Goal: Task Accomplishment & Management: Use online tool/utility

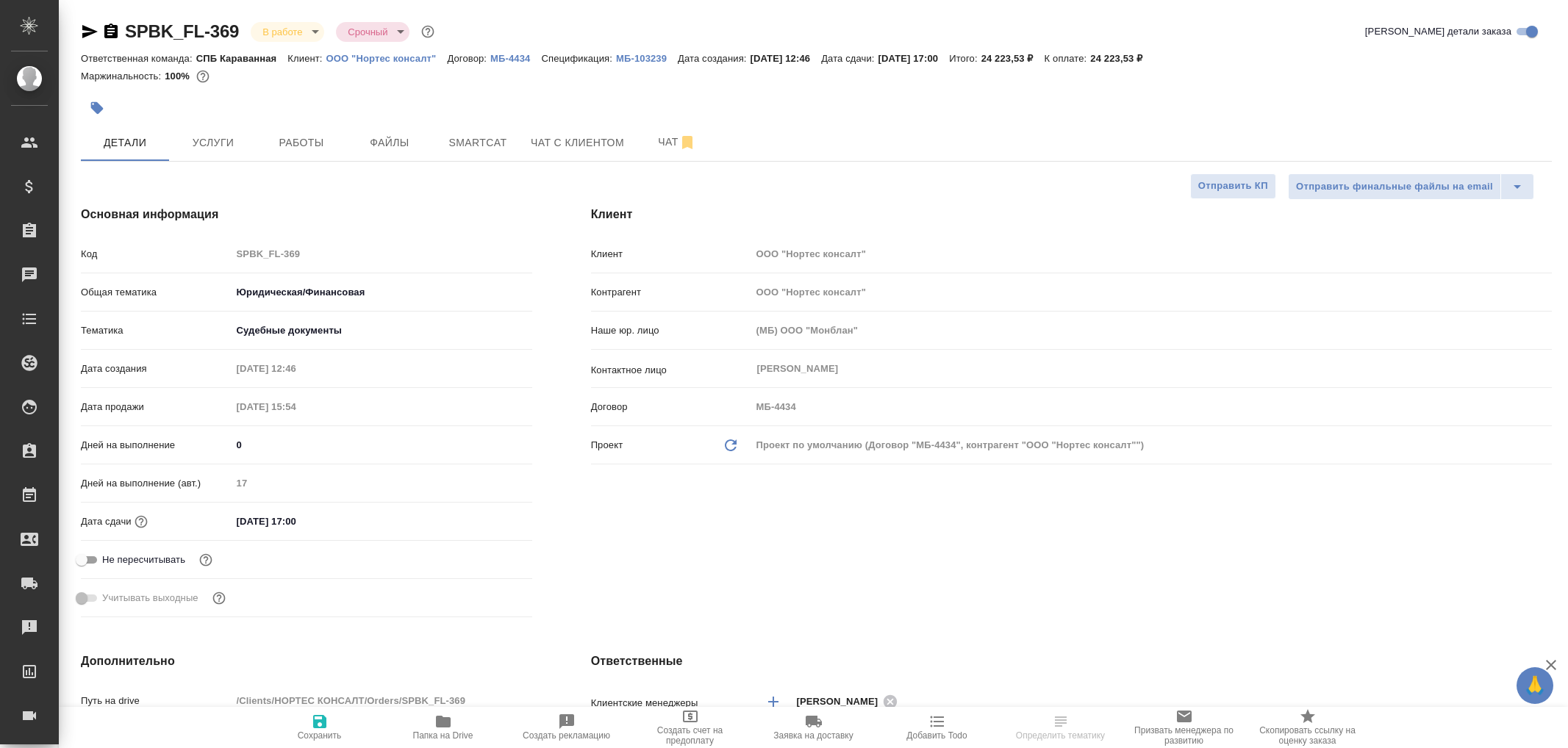
select select "RU"
type input "Баданян Артак"
select select "RU"
type textarea "x"
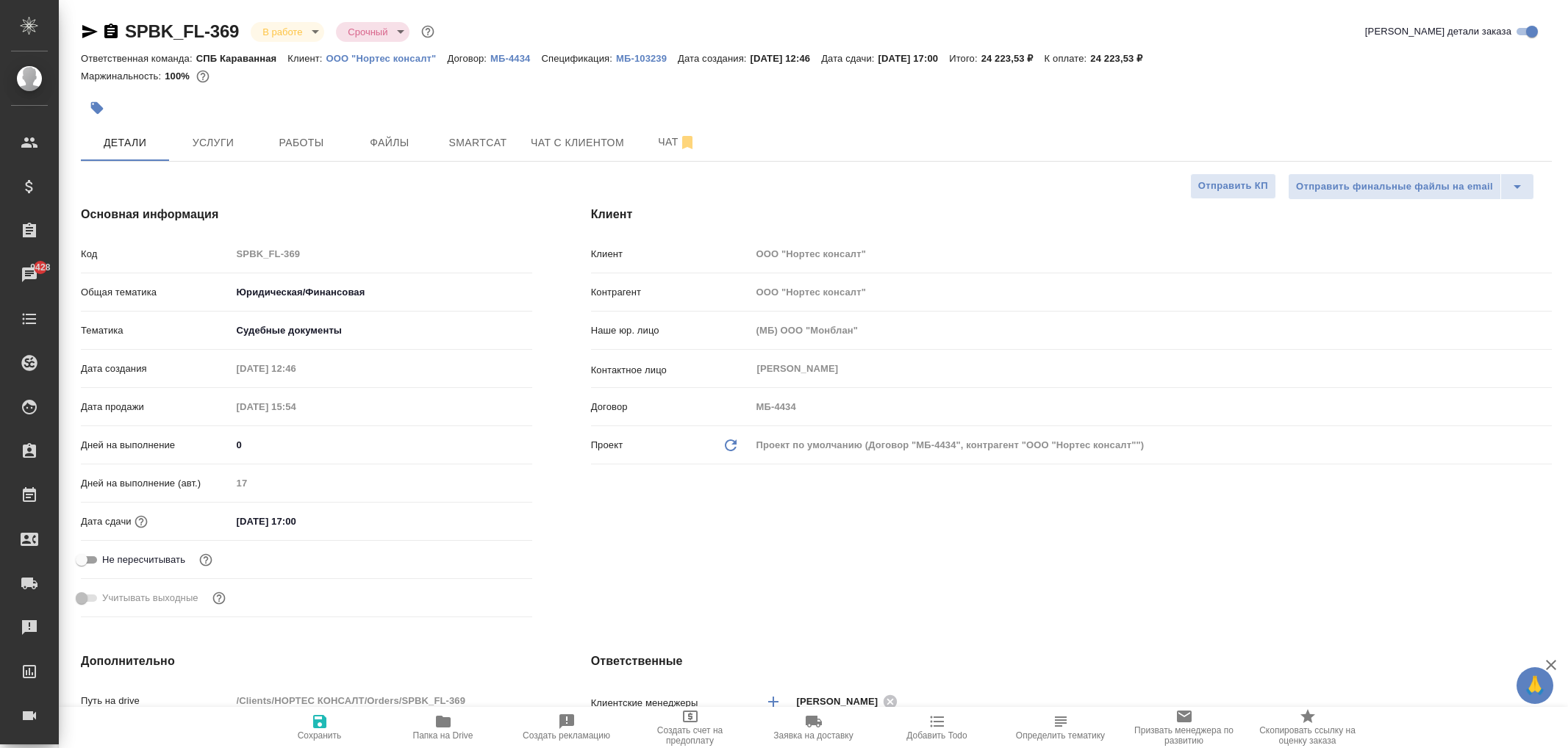
type textarea "x"
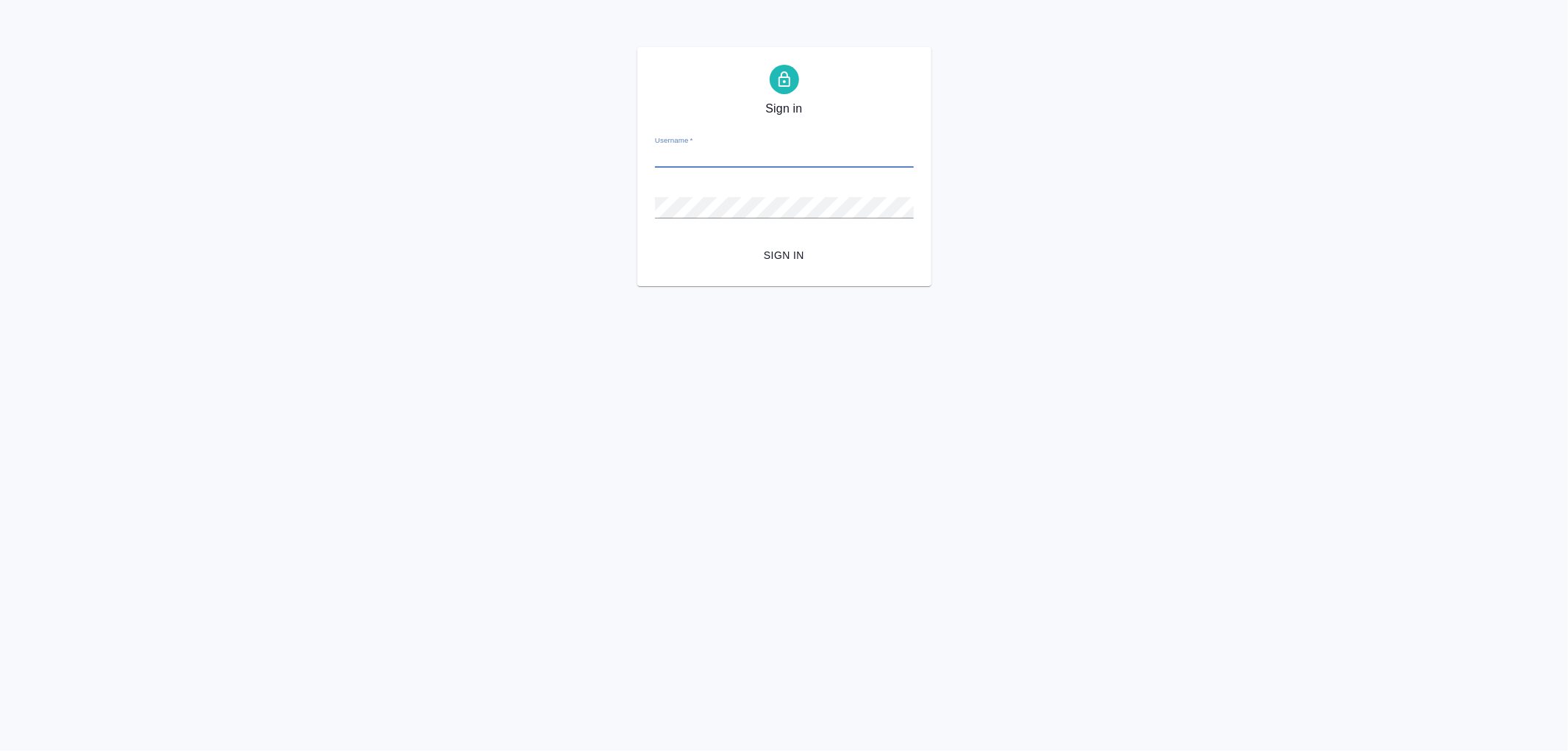
click at [699, 164] on input "Username   *" at bounding box center [784, 158] width 259 height 21
type input "arina.ivanova@awatera.com"
click at [715, 195] on div "Password   *" at bounding box center [784, 202] width 259 height 32
click at [655, 242] on button "Sign in" at bounding box center [784, 255] width 259 height 28
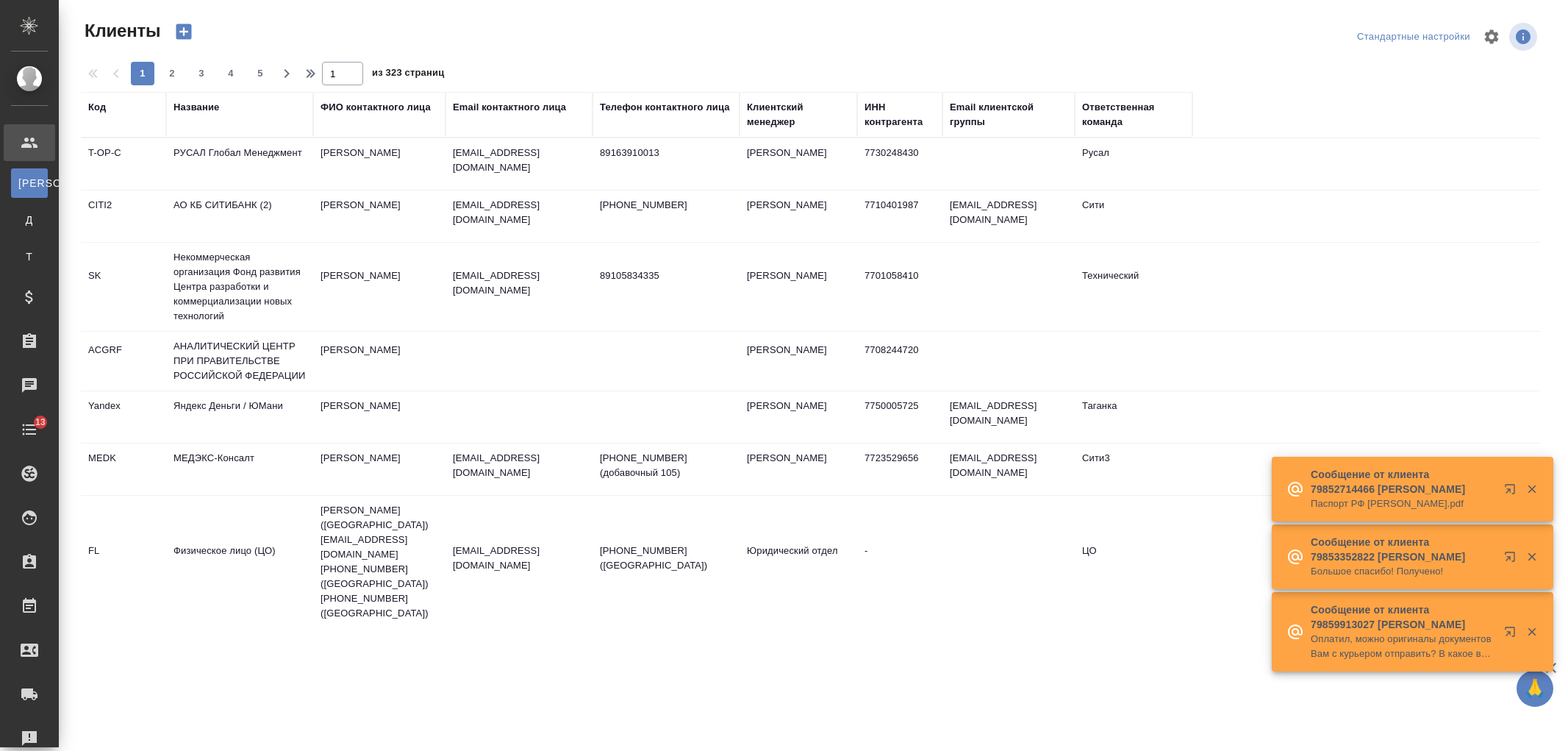
select select "RU"
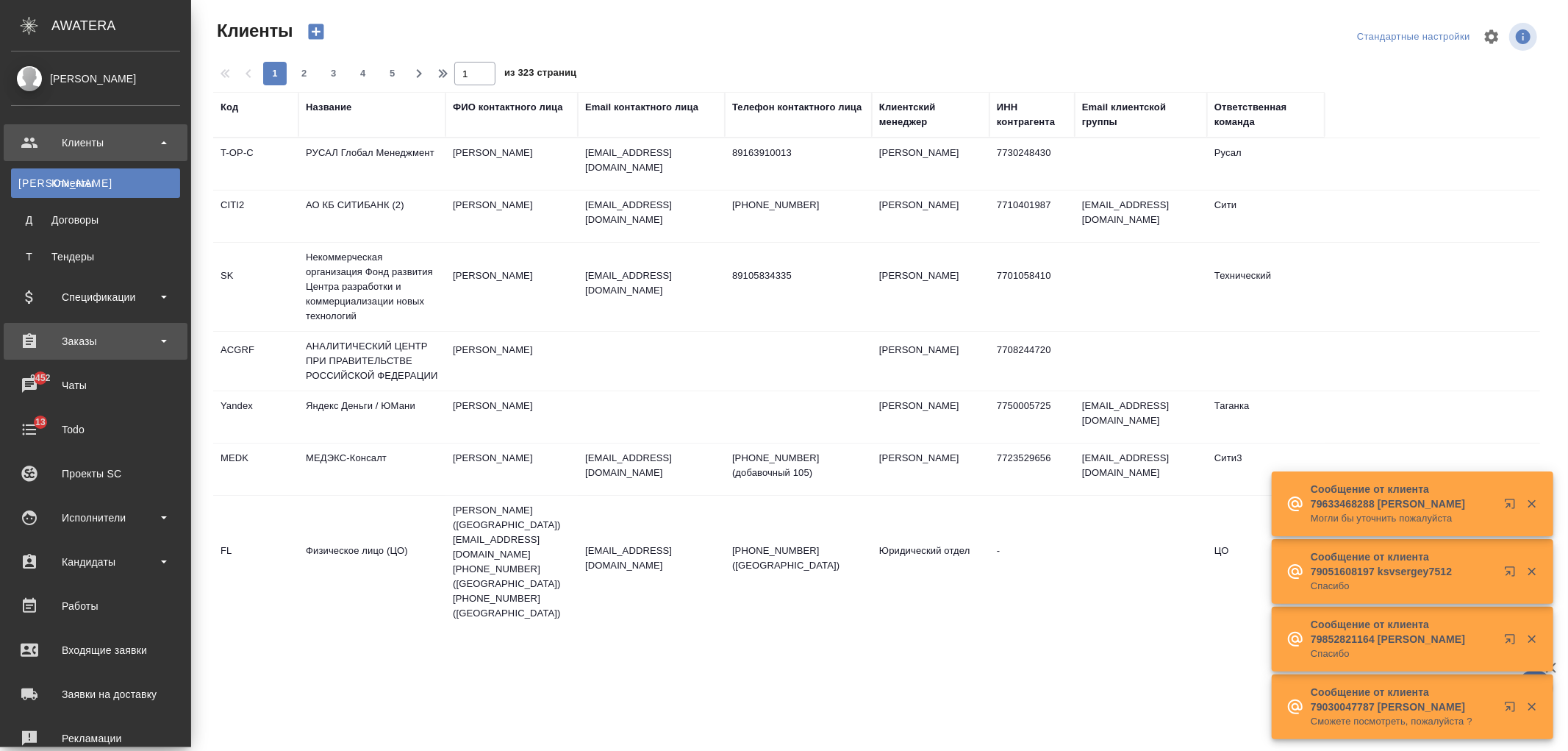
click at [111, 337] on div "Заказы" at bounding box center [96, 341] width 169 height 22
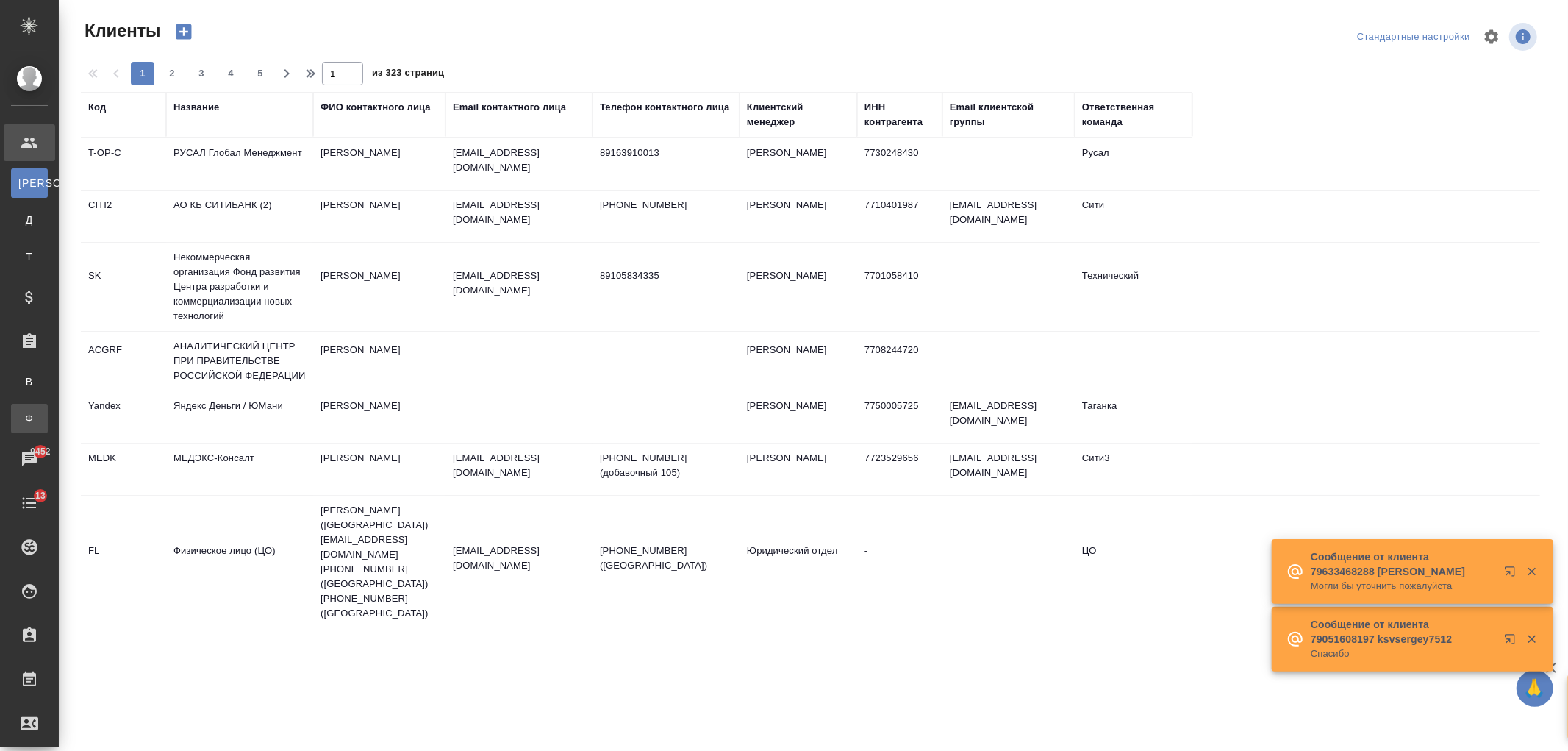
click at [22, 412] on div "Заказы физ. лиц" at bounding box center [10, 418] width 22 height 14
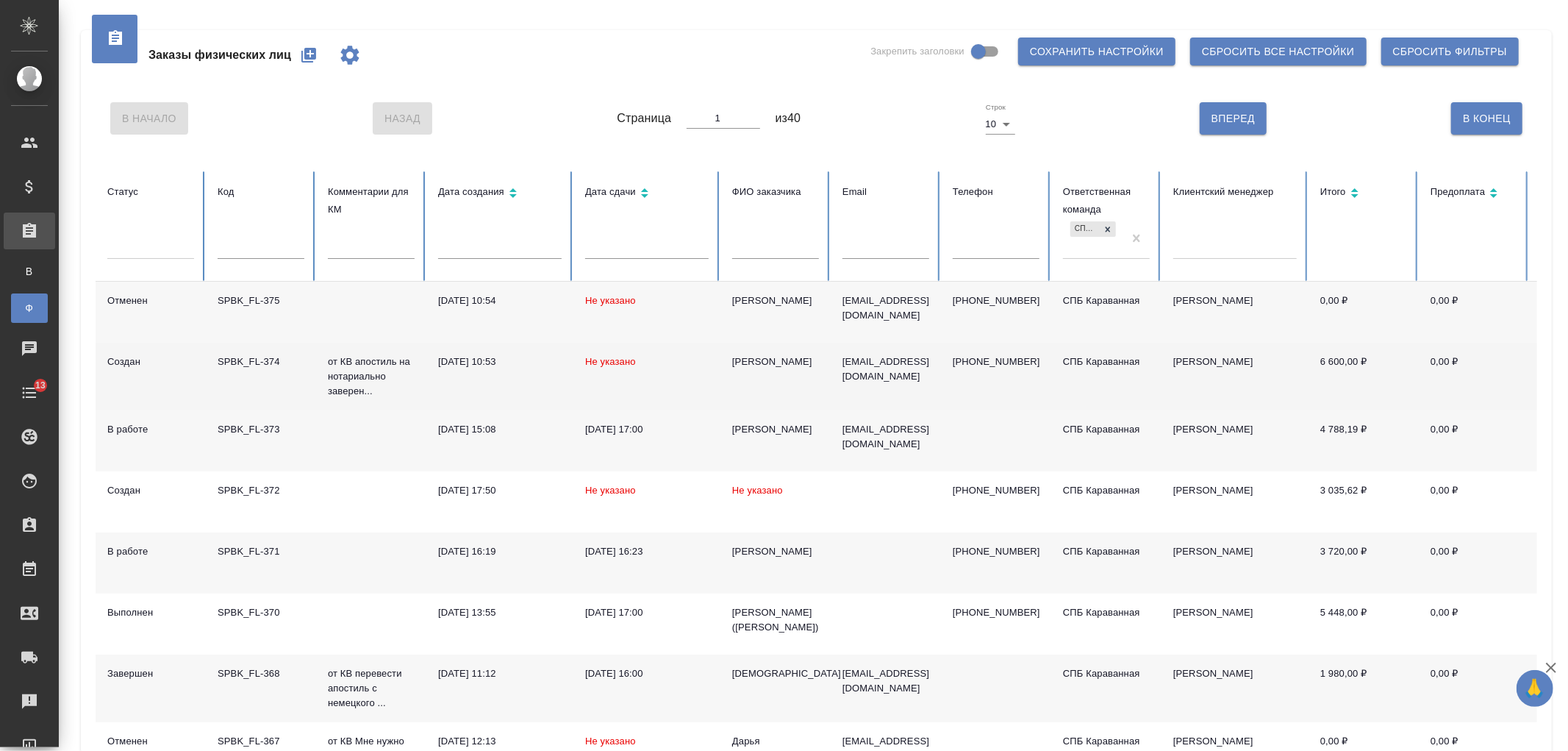
click at [692, 385] on td "Не указано" at bounding box center [647, 376] width 147 height 68
click at [693, 384] on td "Не указано" at bounding box center [647, 376] width 147 height 68
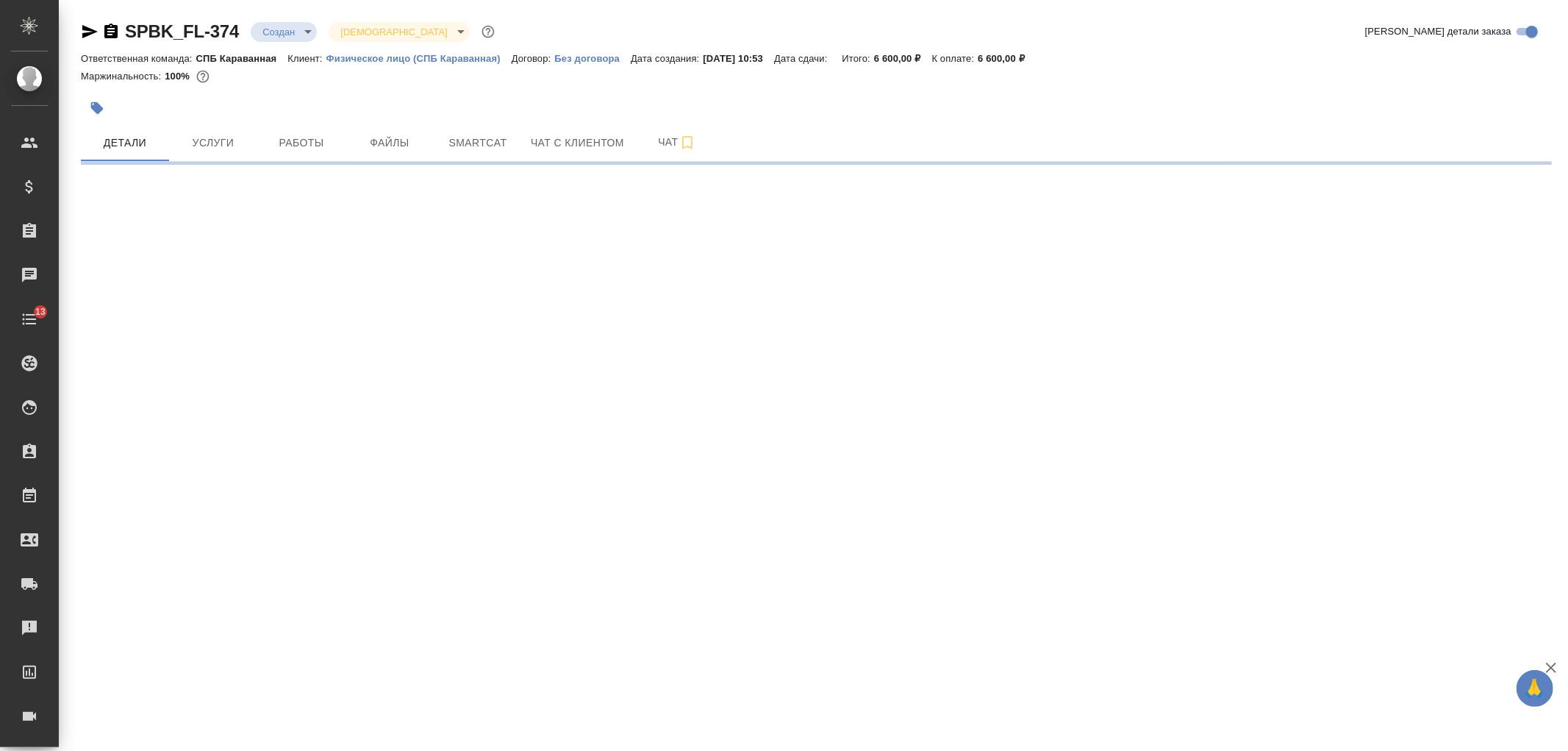
select select "RU"
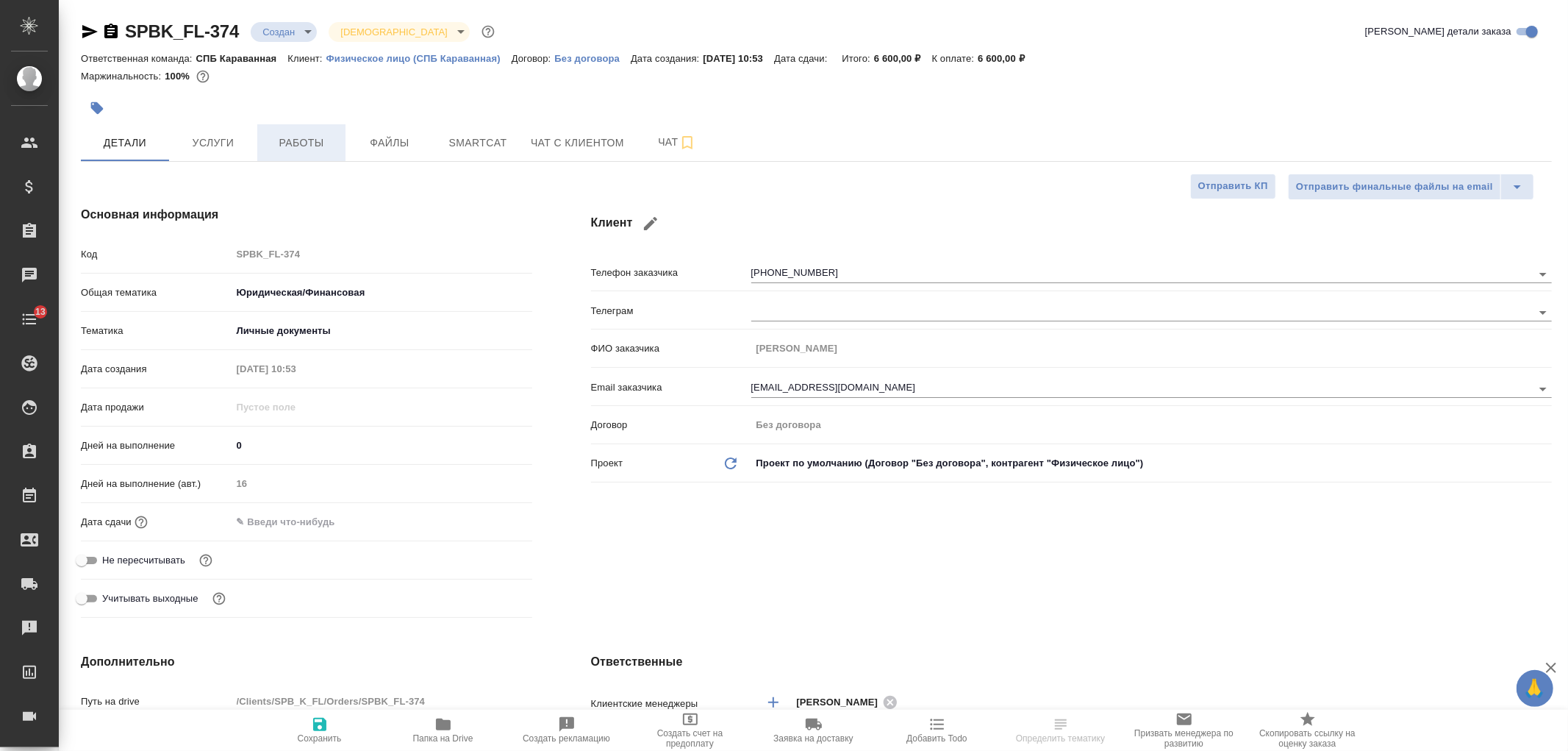
type textarea "x"
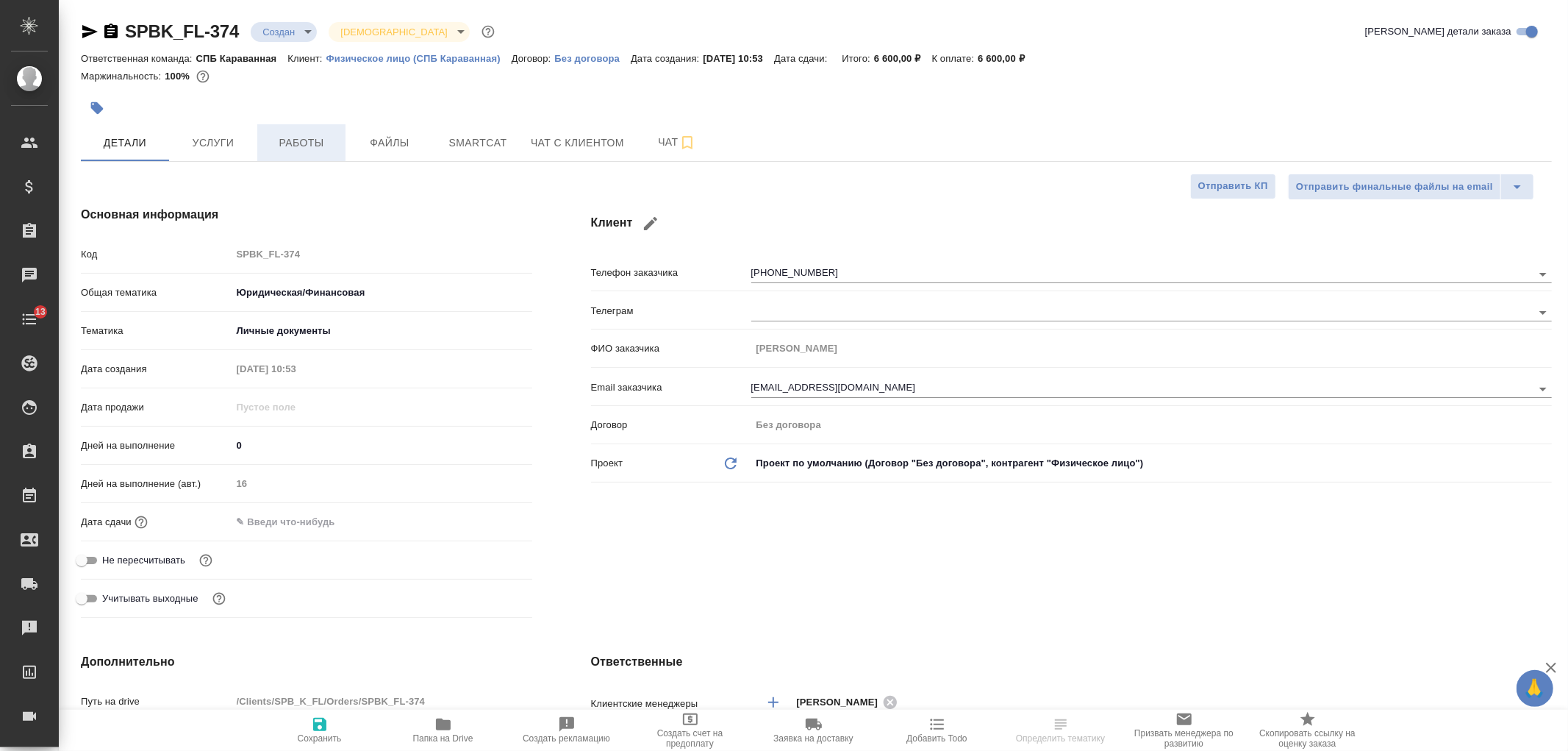
type textarea "x"
click at [215, 141] on span "Услуги" at bounding box center [213, 143] width 70 height 18
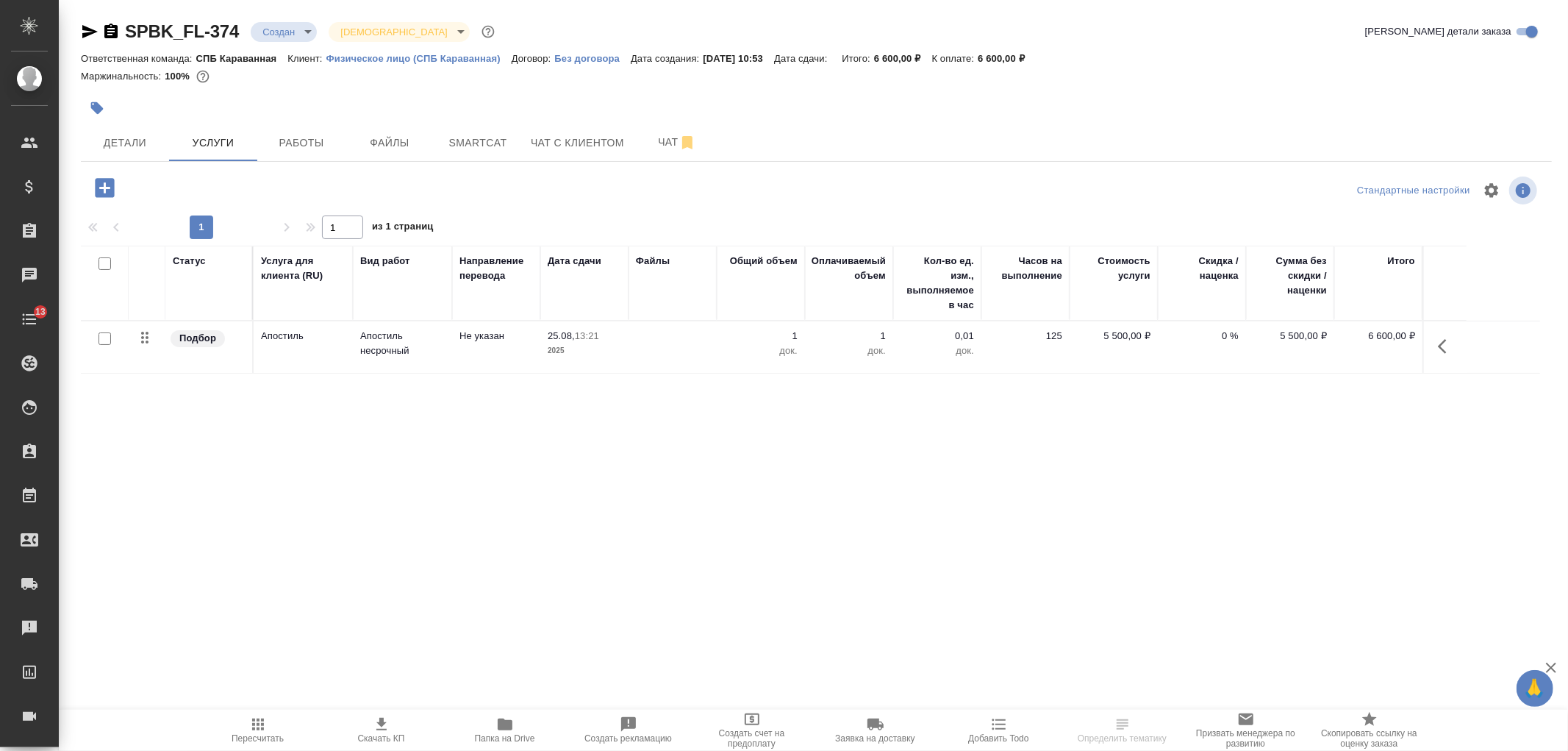
click at [108, 195] on icon "button" at bounding box center [105, 188] width 19 height 19
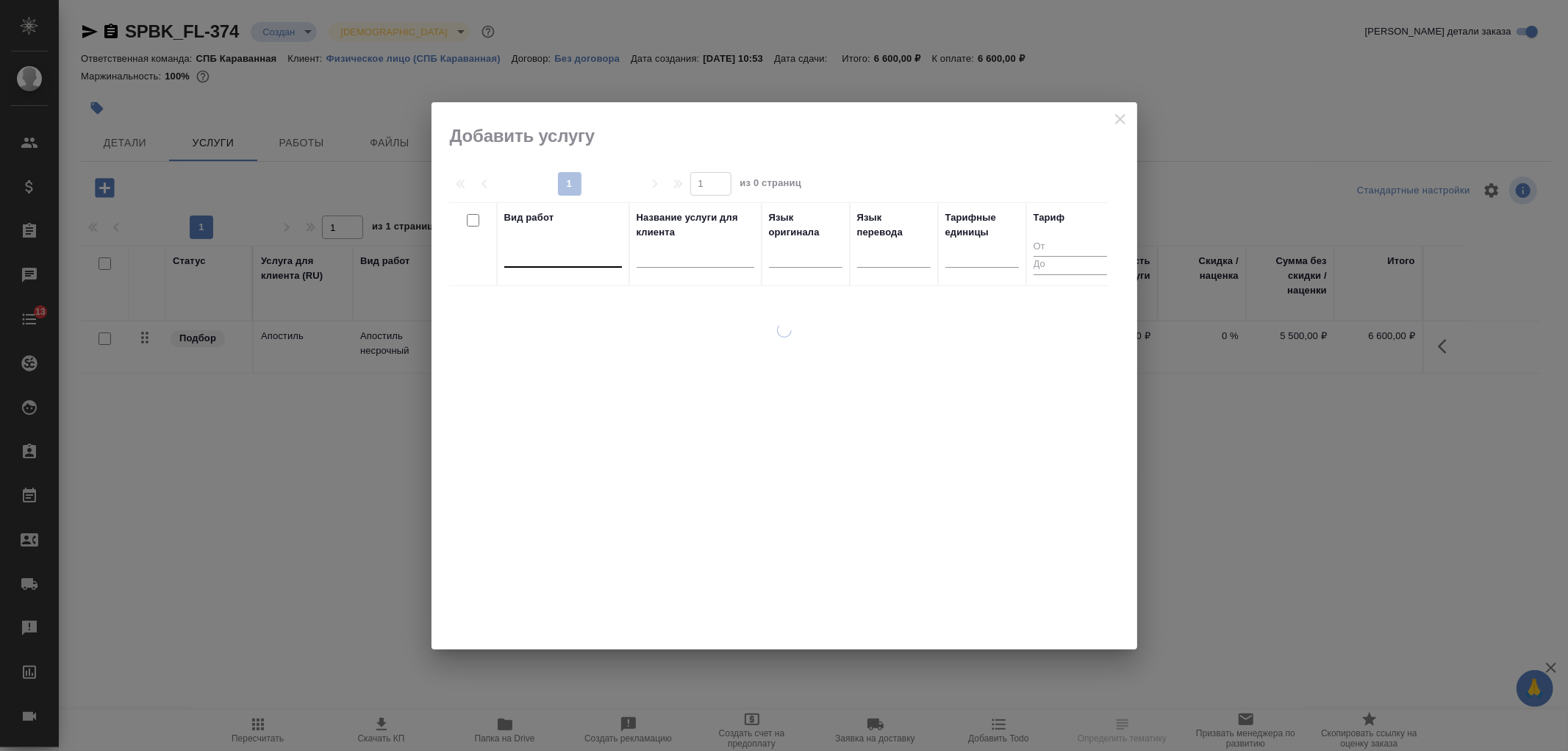
click at [567, 252] on div at bounding box center [563, 252] width 118 height 21
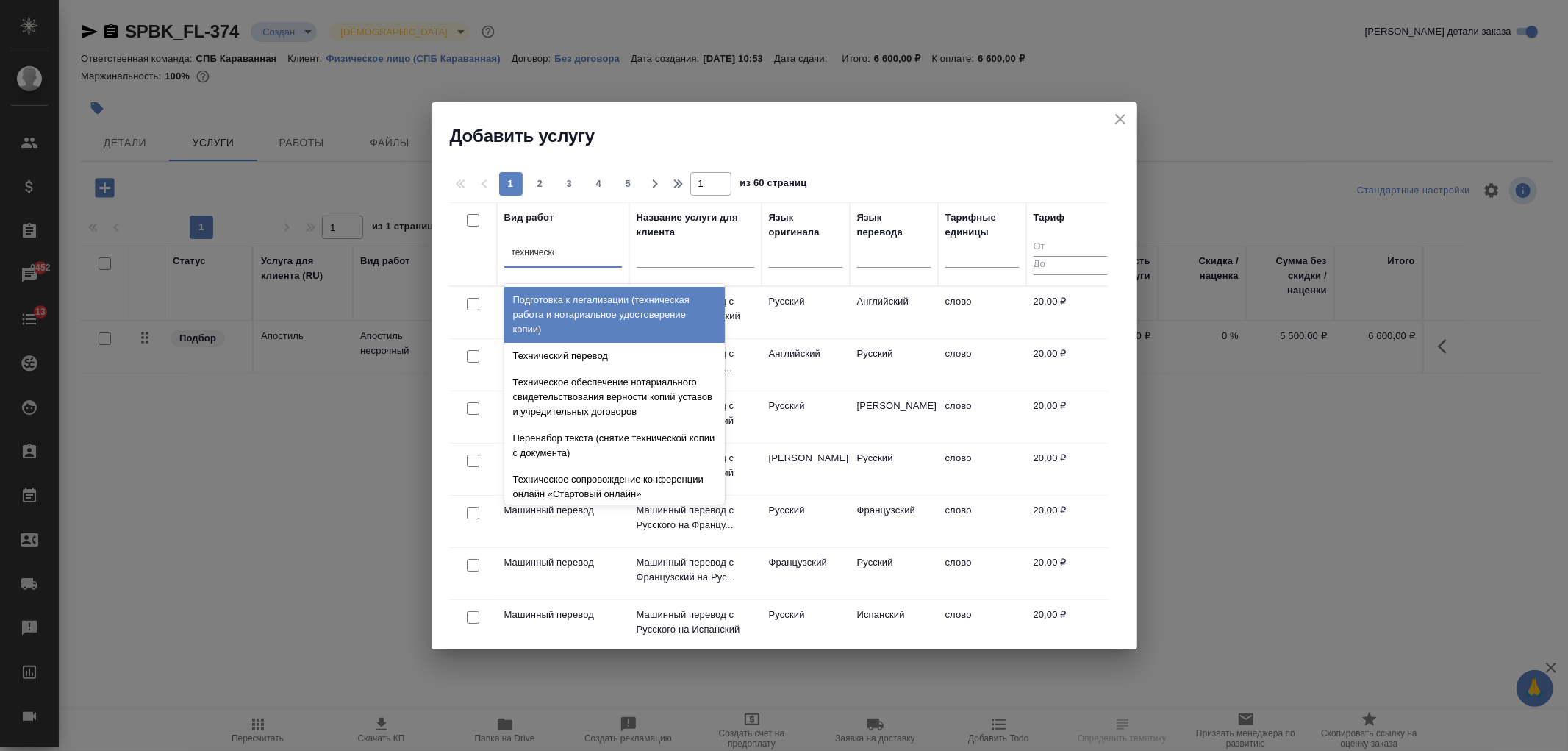
type input "техническое"
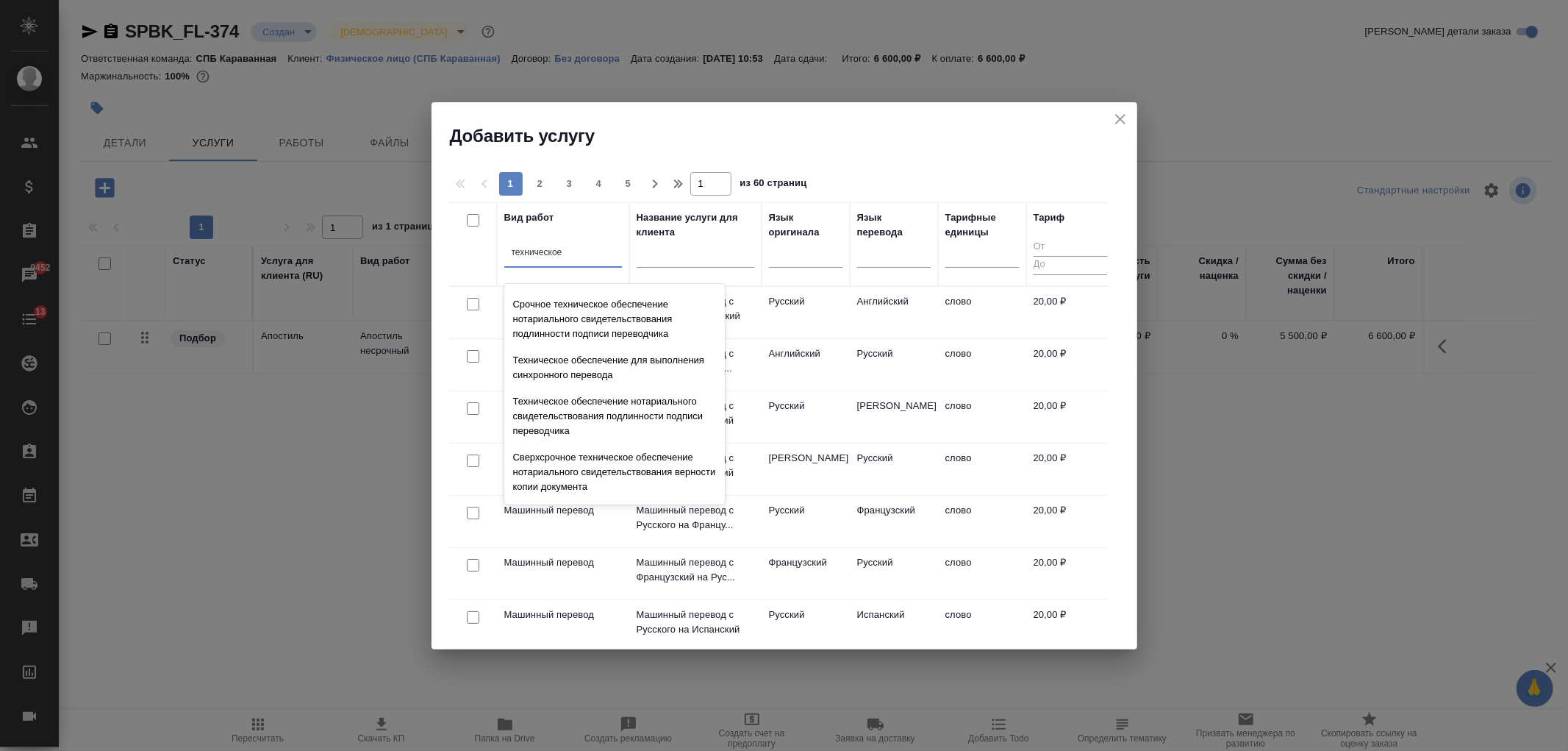
scroll to position [217, 0]
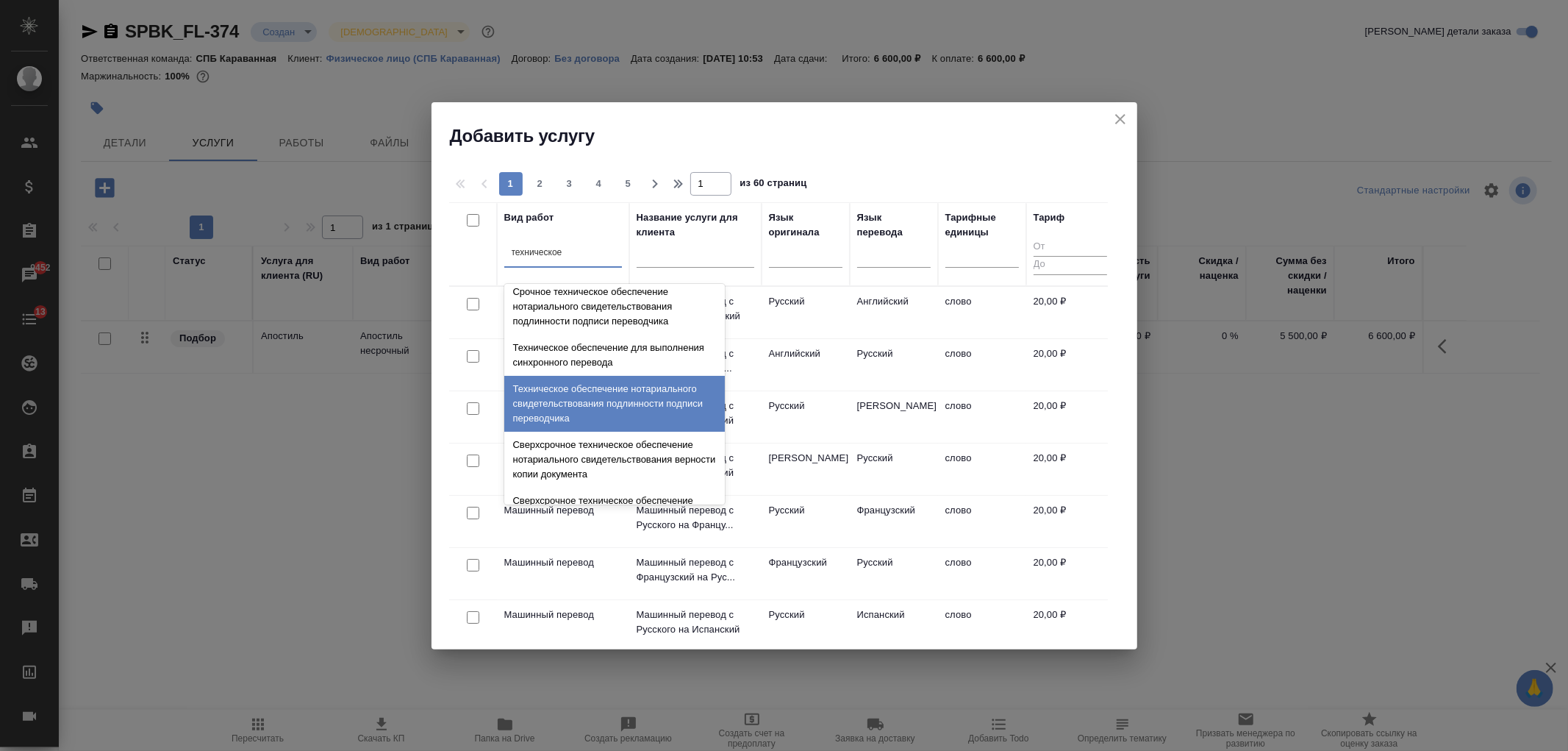
click at [655, 406] on div "Техническое обеспечение нотариального свидетельствования подлинности подписи пе…" at bounding box center [615, 404] width 221 height 56
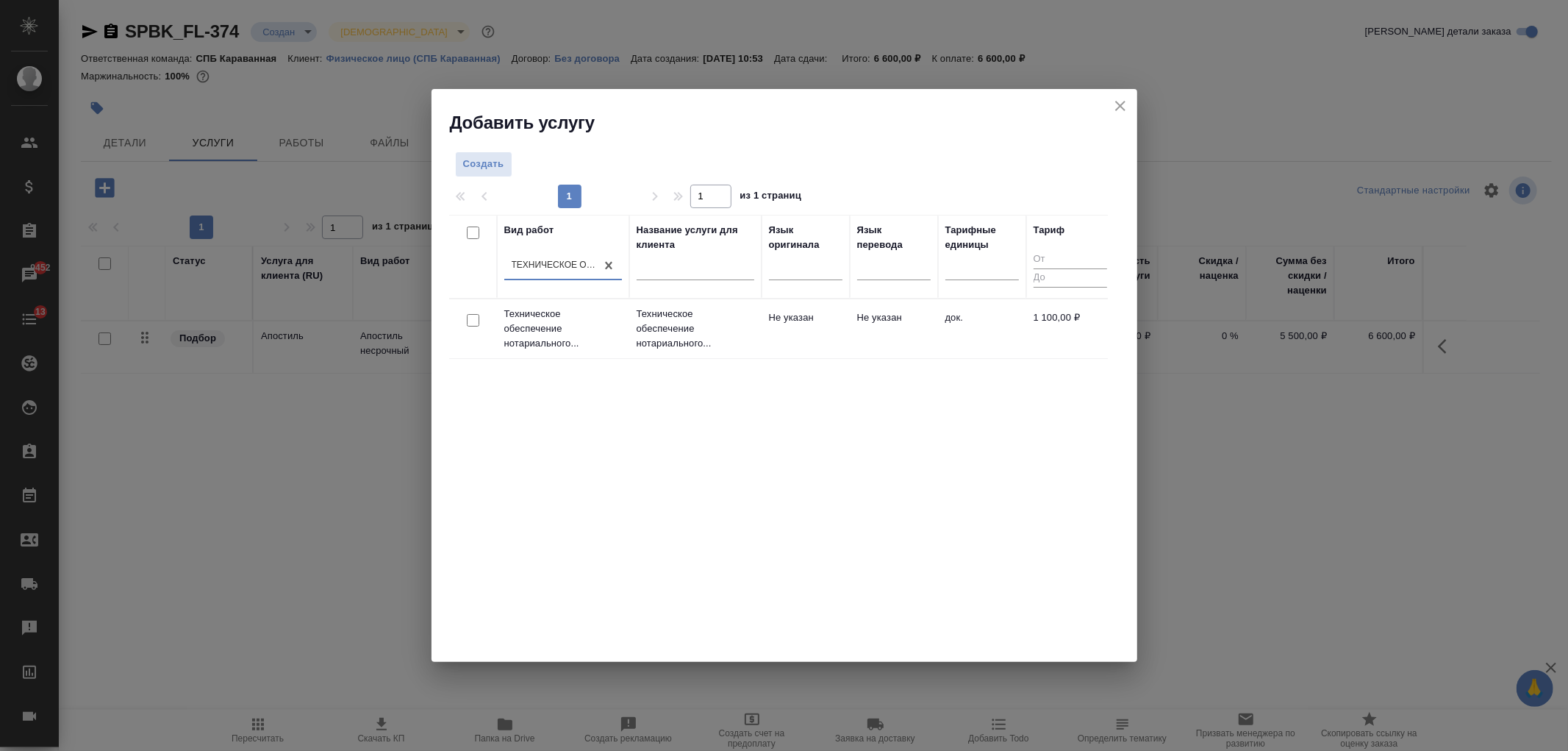
click at [471, 317] on input "checkbox" at bounding box center [473, 320] width 12 height 12
checkbox input "true"
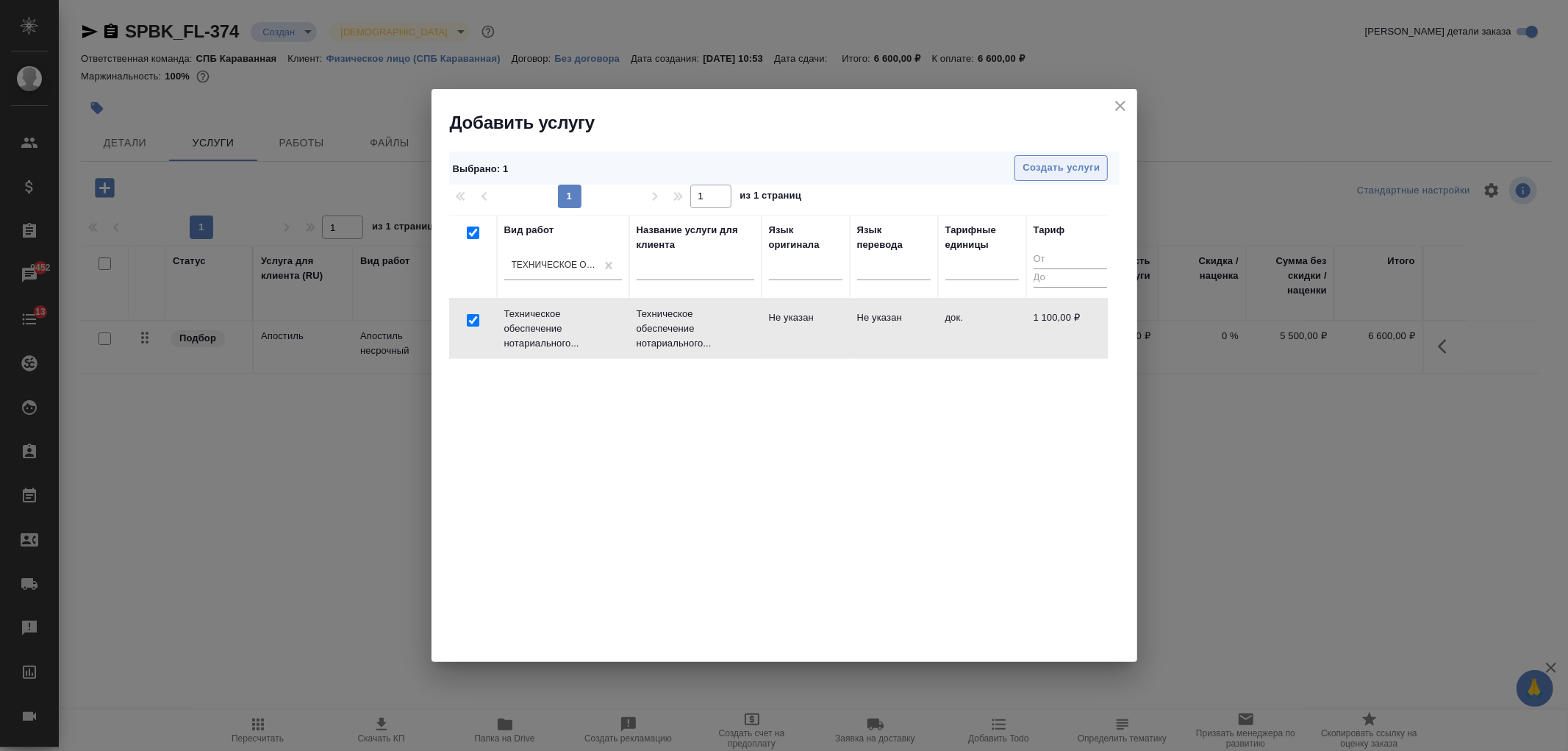
click at [1075, 167] on span "Создать услуги" at bounding box center [1061, 168] width 77 height 17
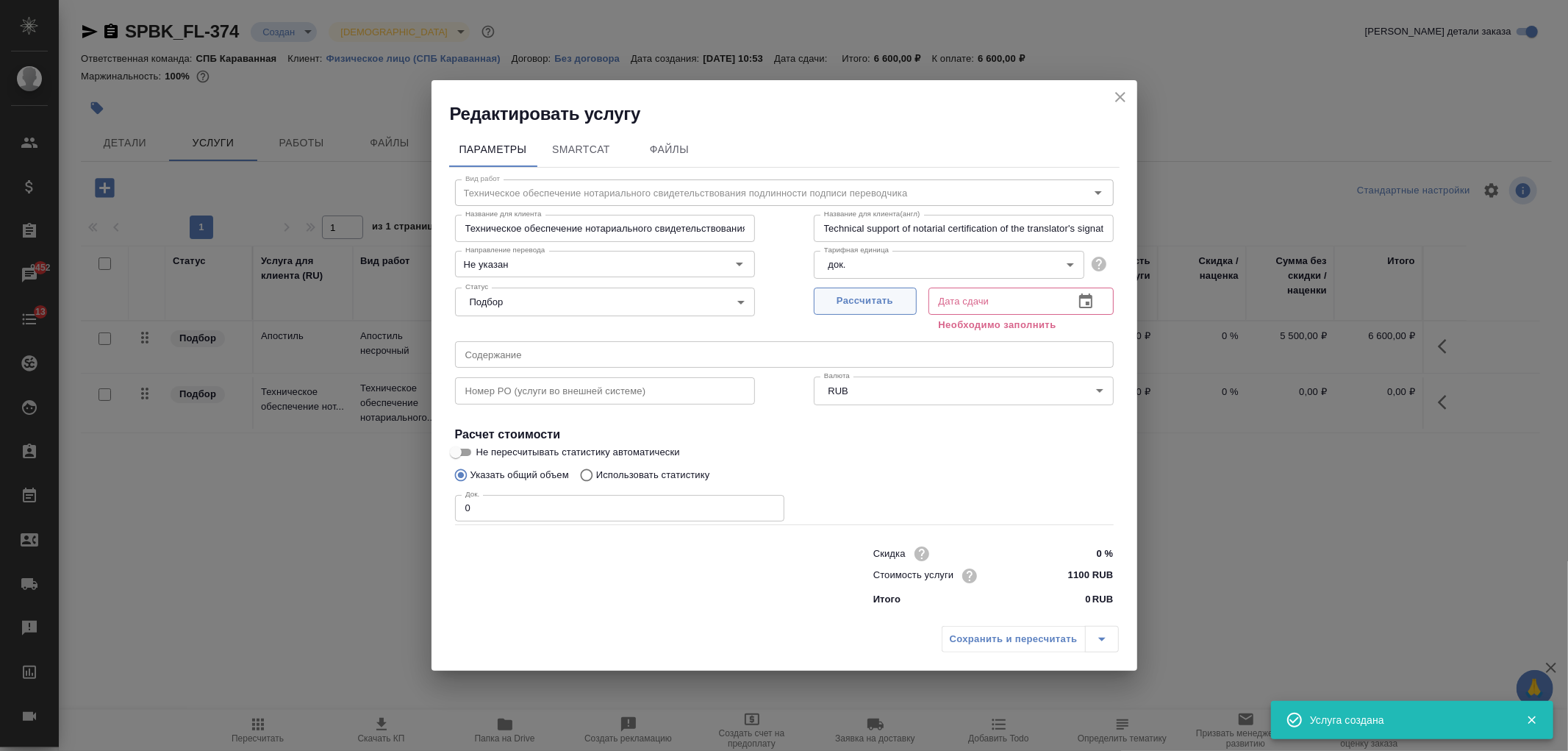
click at [858, 295] on span "Рассчитать" at bounding box center [865, 301] width 87 height 17
type input "26.08.2025 10:22"
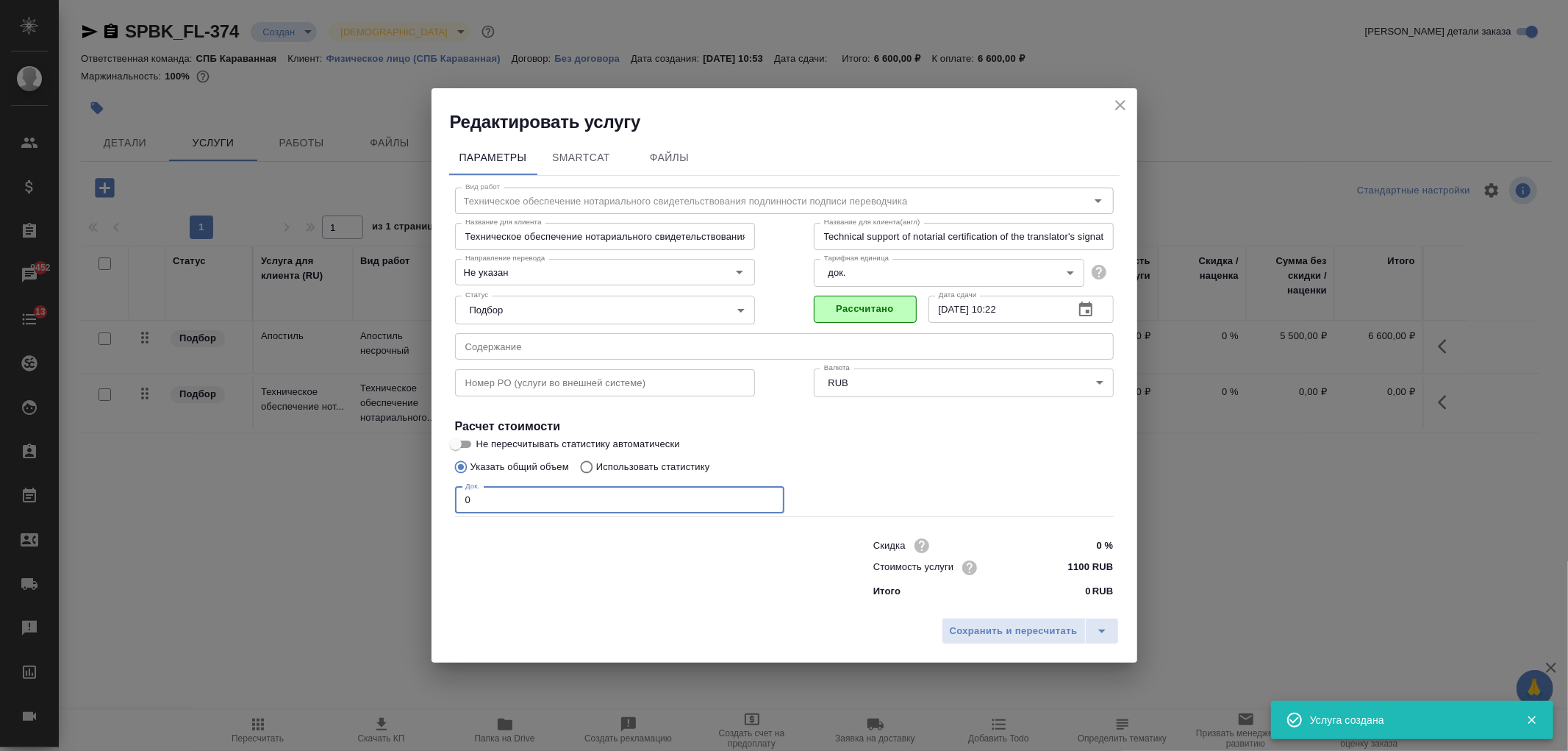
click at [495, 499] on input "0" at bounding box center [619, 500] width 329 height 27
type input "2"
click at [1081, 545] on input "0 %" at bounding box center [1086, 545] width 55 height 21
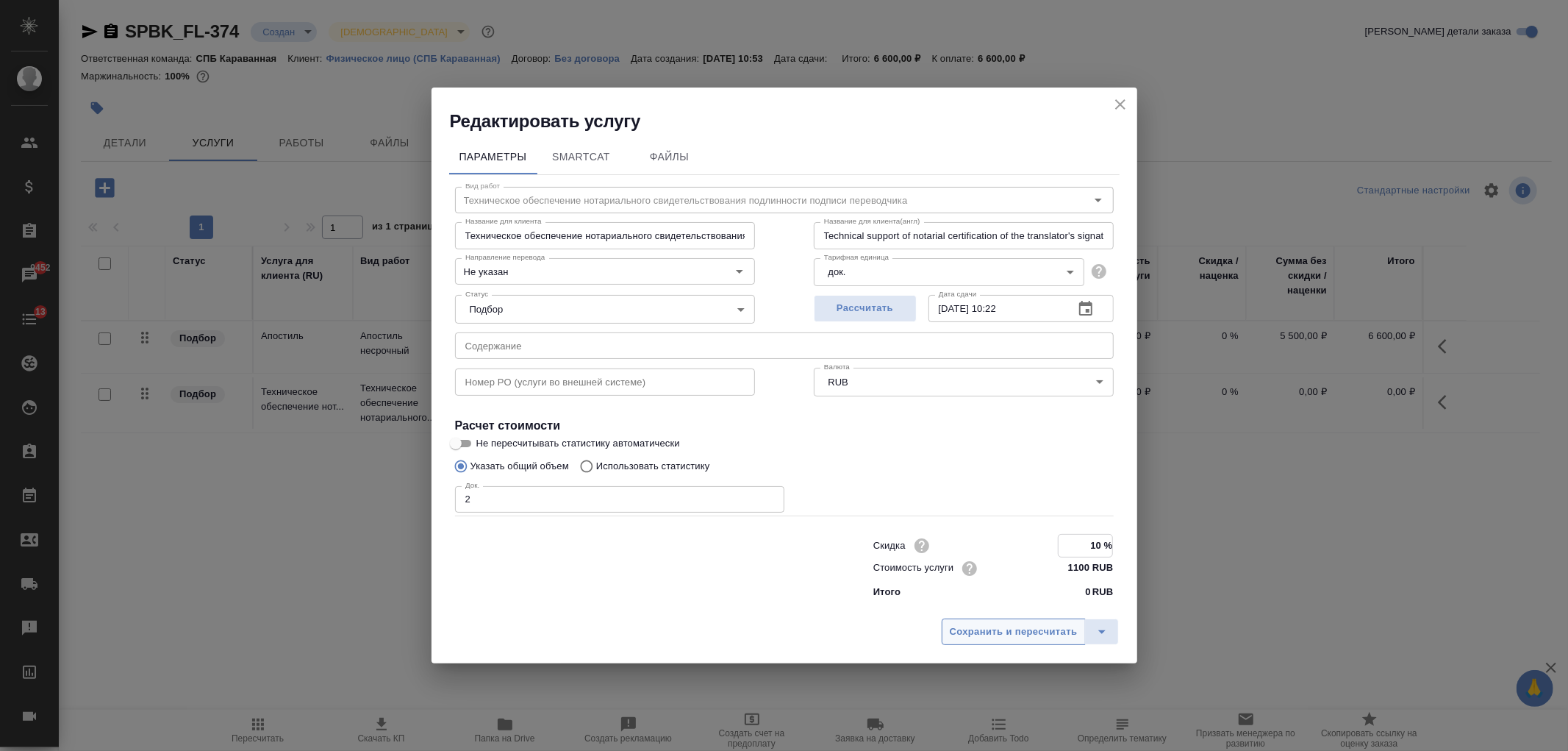
type input "10 %"
click at [1022, 628] on span "Сохранить и пересчитать" at bounding box center [1013, 632] width 127 height 17
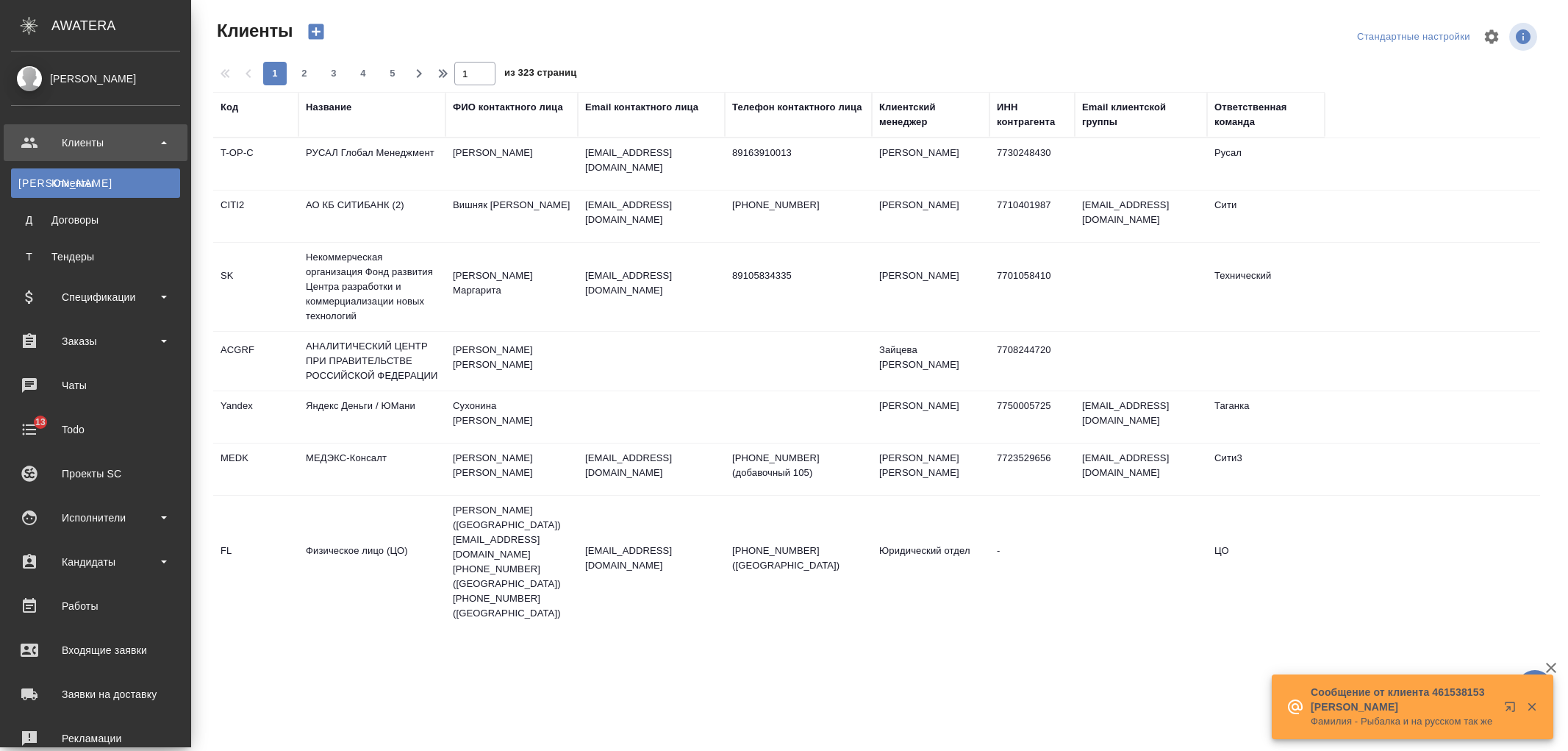
select select "RU"
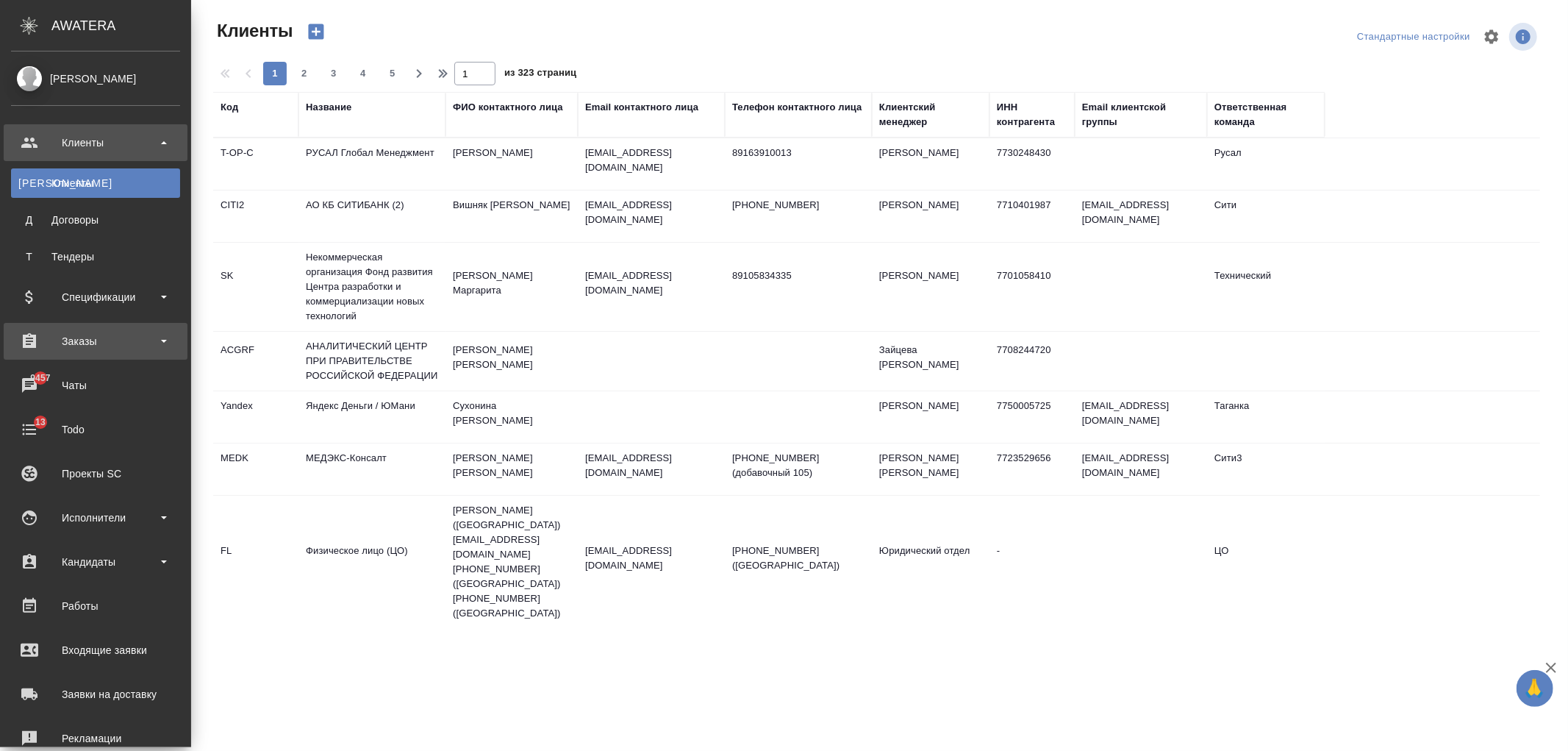
click at [106, 337] on div "Заказы" at bounding box center [96, 341] width 169 height 22
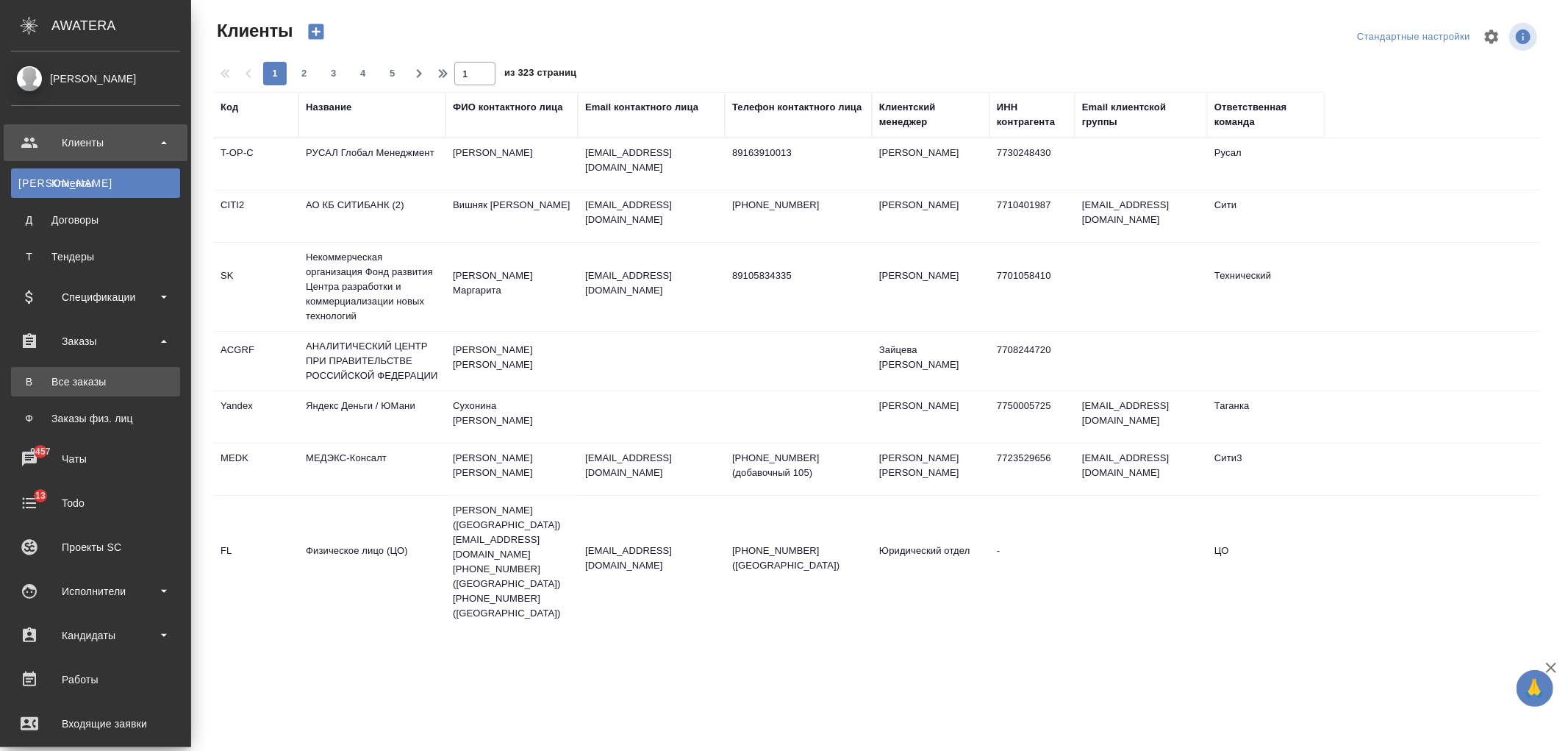
click at [118, 383] on div "Все заказы" at bounding box center [95, 381] width 154 height 14
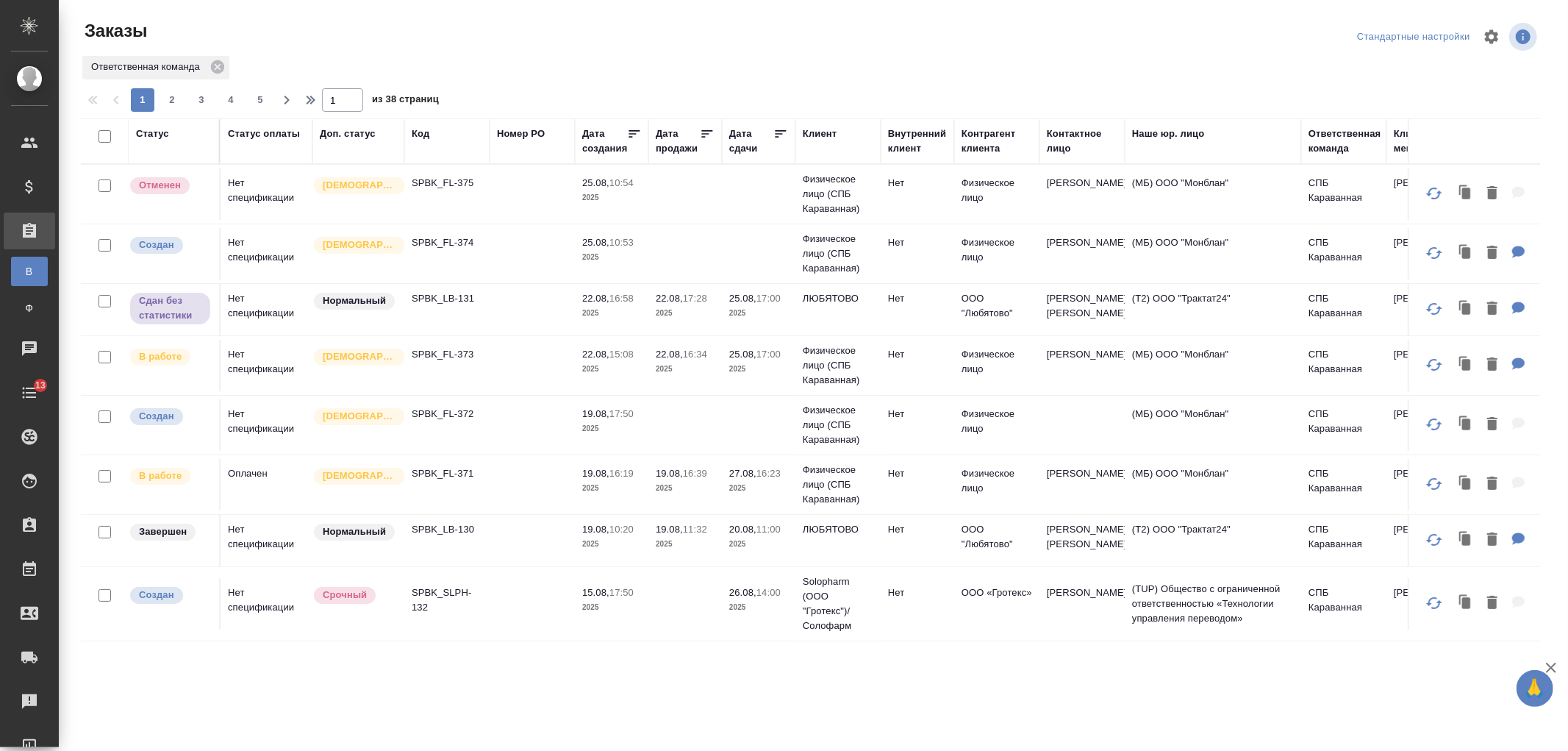
click at [417, 134] on div "Код" at bounding box center [421, 133] width 18 height 14
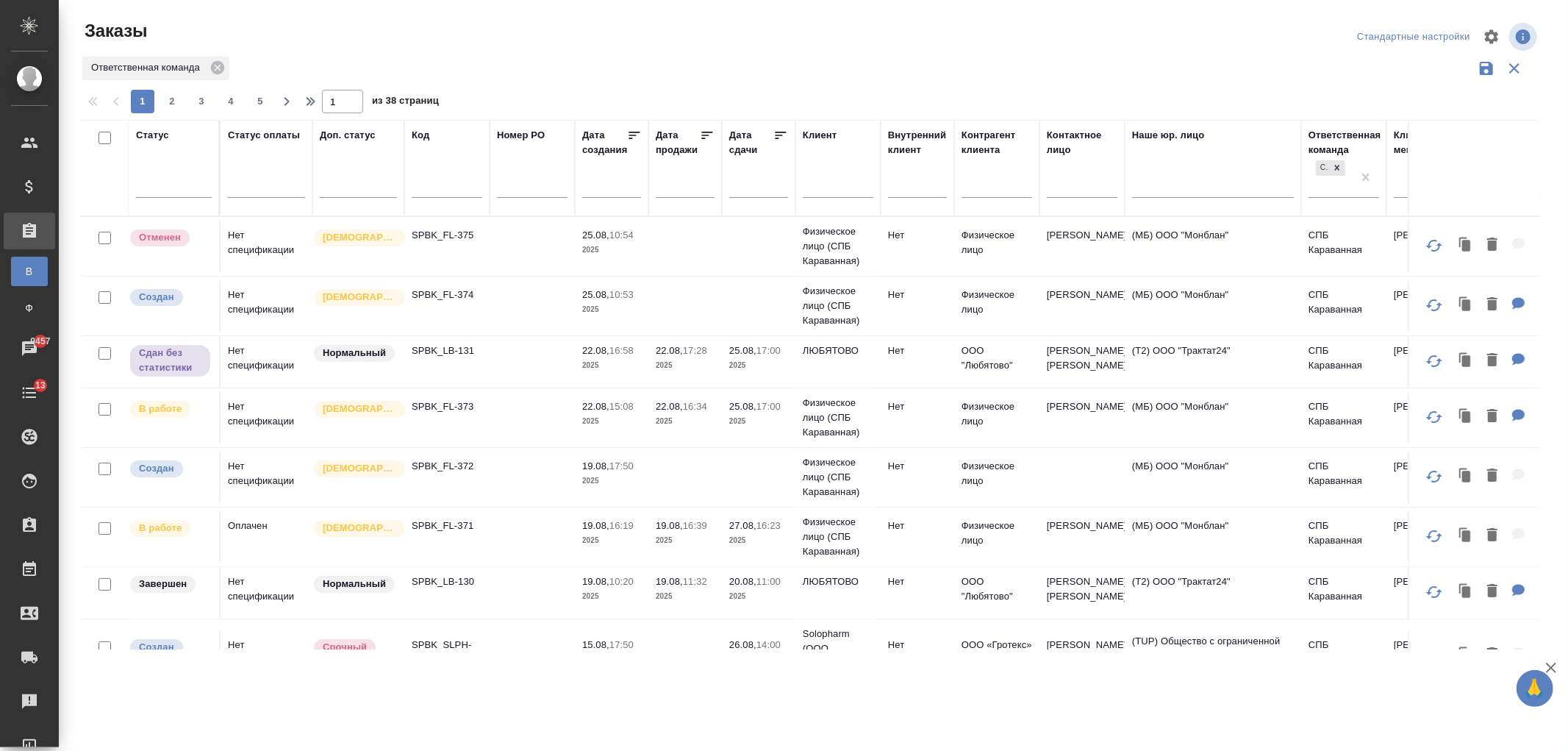
click at [436, 183] on input "text" at bounding box center [447, 188] width 70 height 18
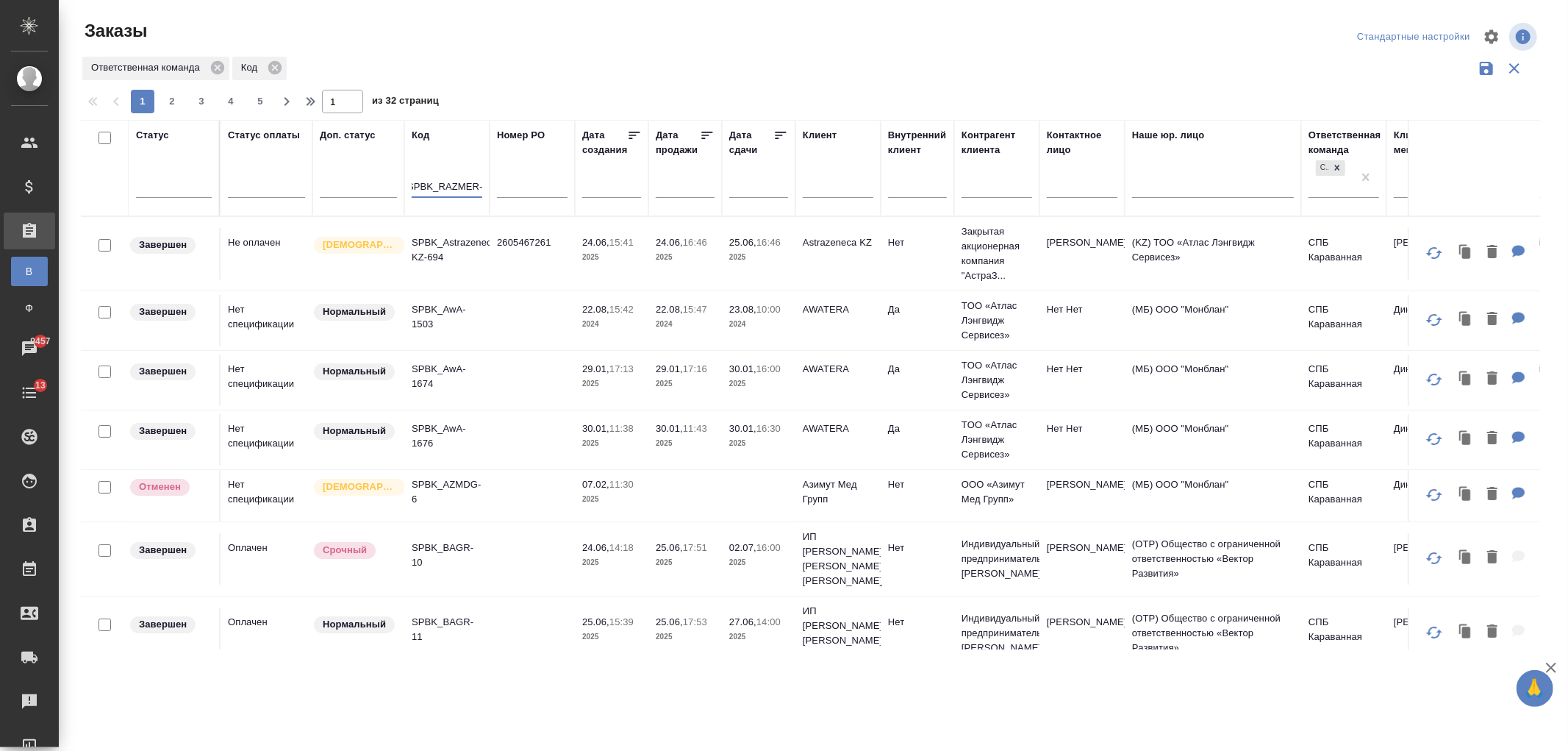
scroll to position [0, 21]
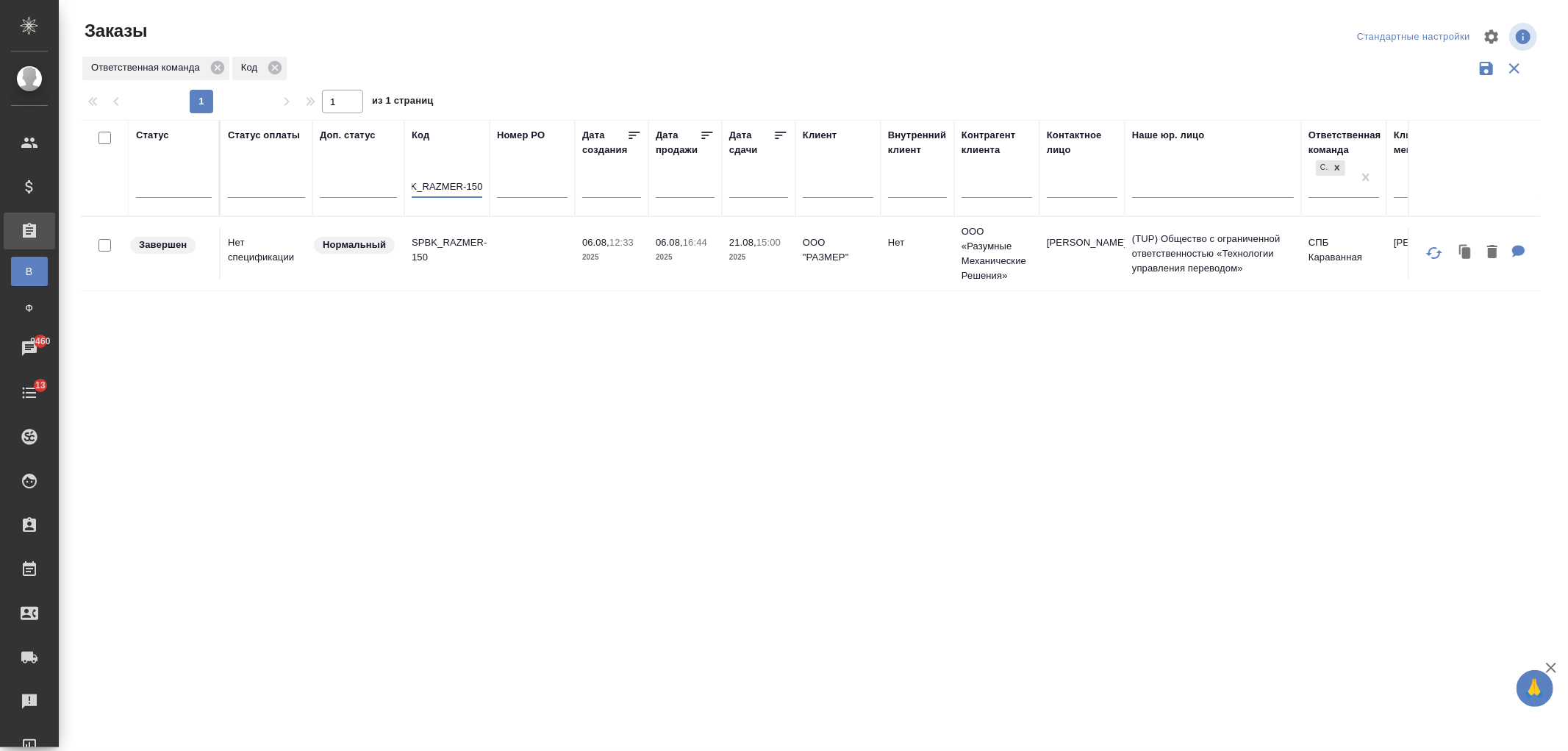
type input "SPBK_RAZMER-150"
click at [500, 277] on td at bounding box center [532, 253] width 86 height 51
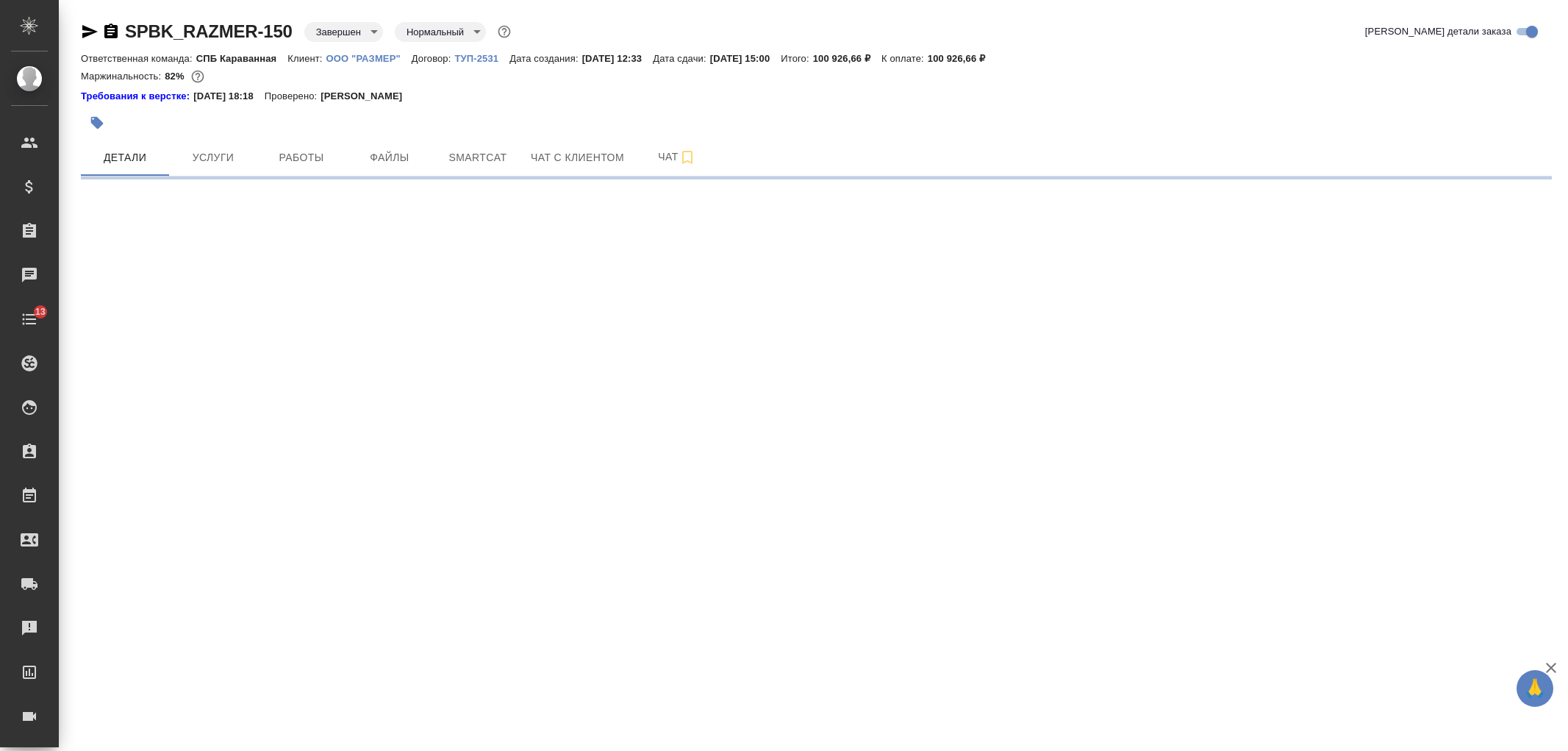
select select "RU"
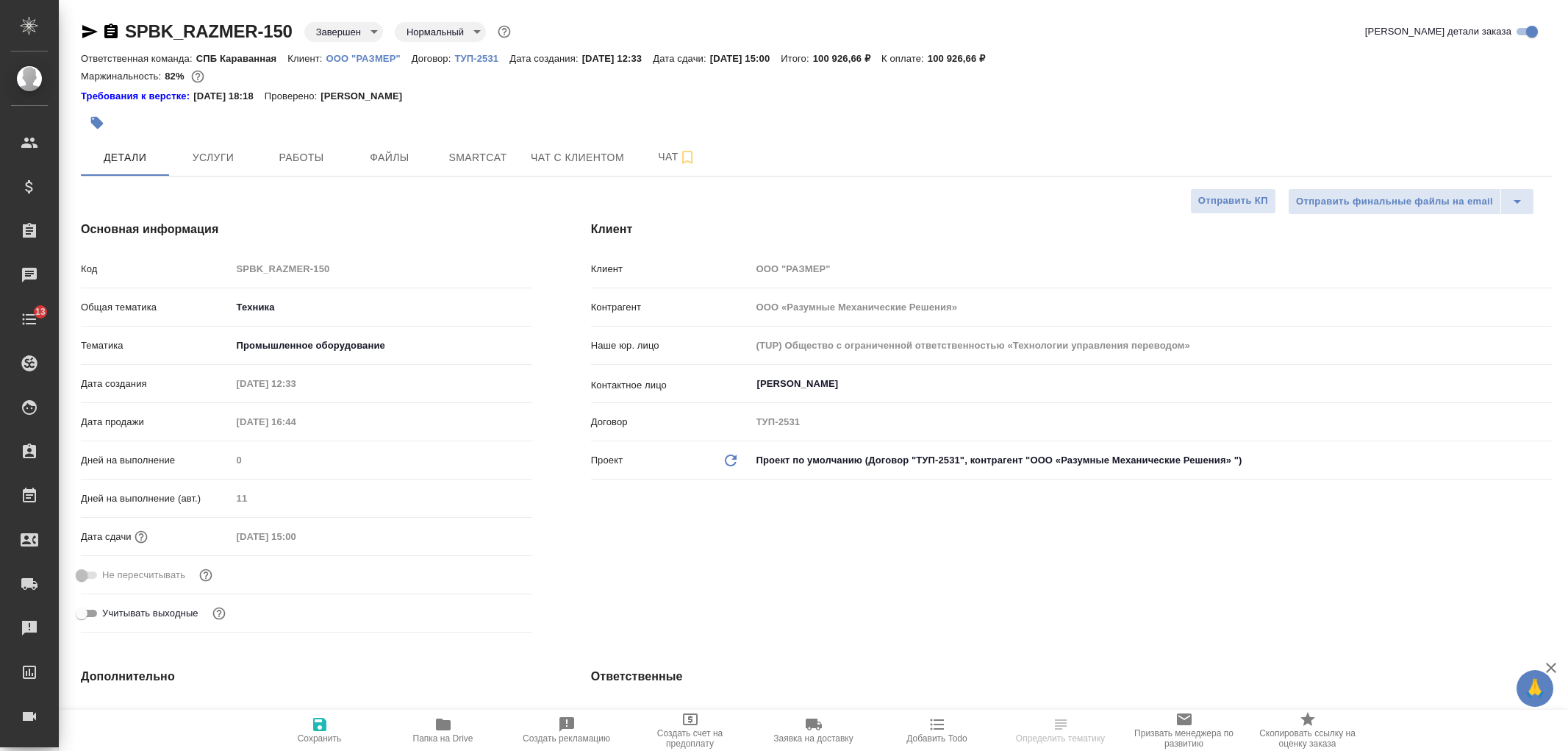
type textarea "x"
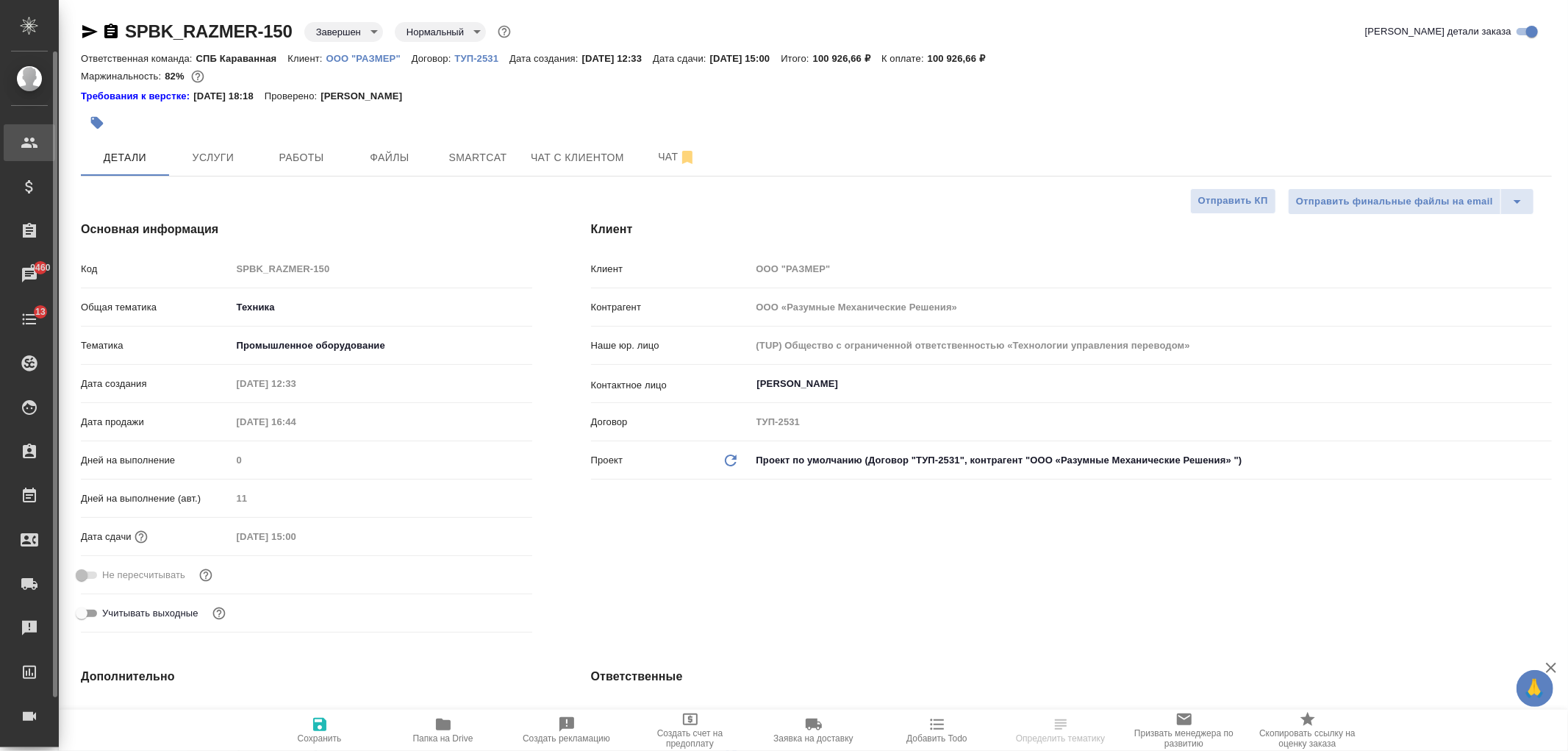
type textarea "x"
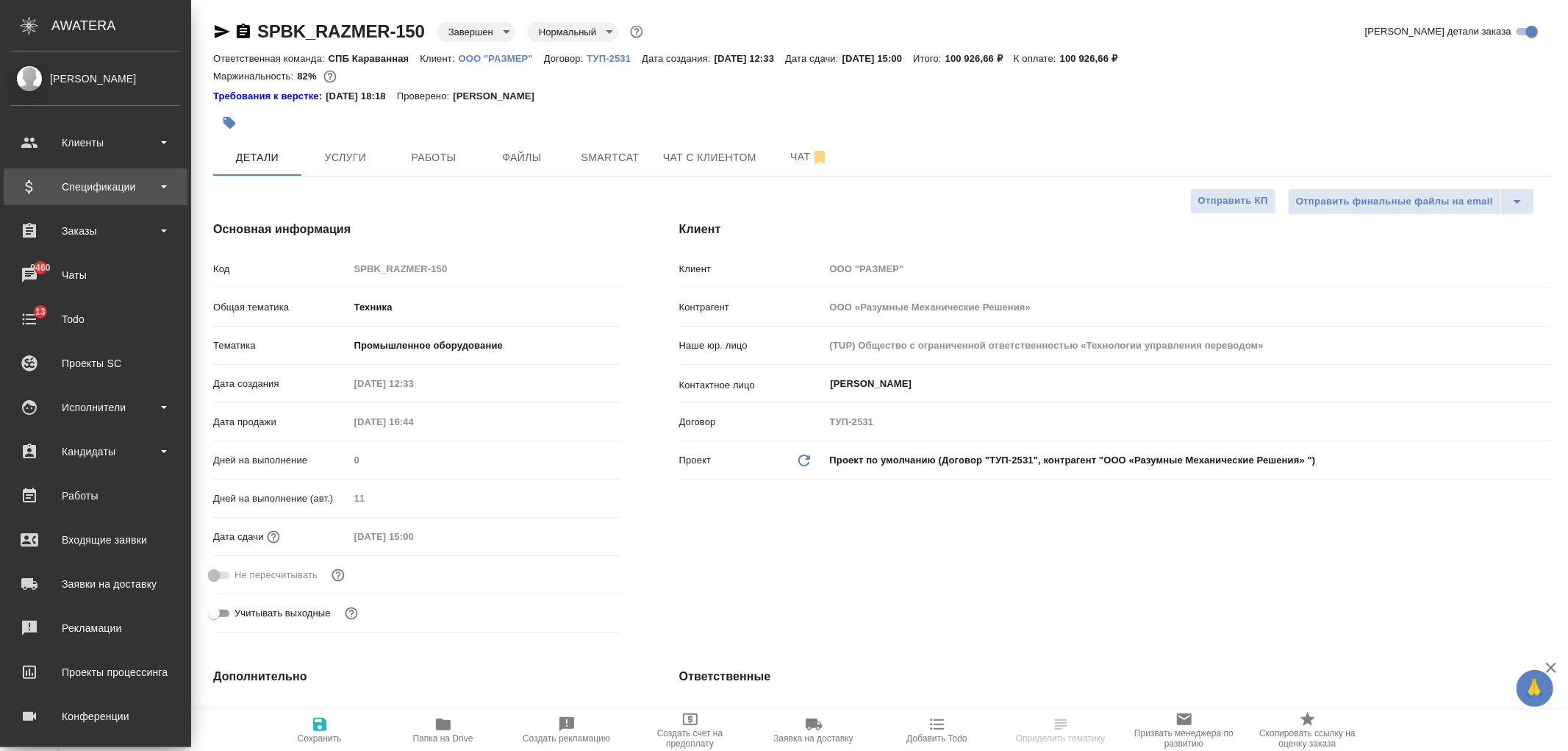
click at [111, 189] on div "Спецификации" at bounding box center [96, 187] width 169 height 22
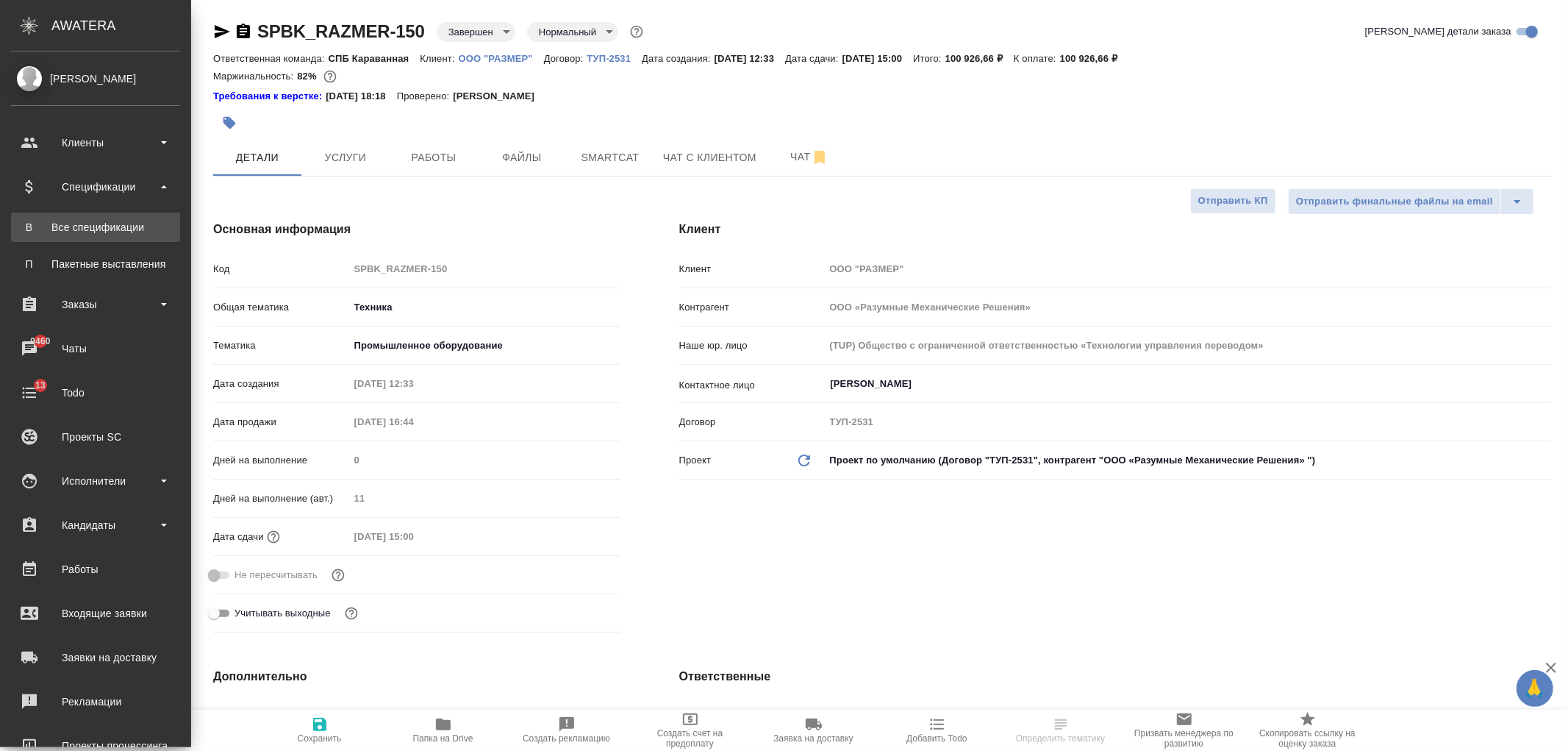
click at [125, 227] on div "Все спецификации" at bounding box center [95, 227] width 154 height 14
type textarea "x"
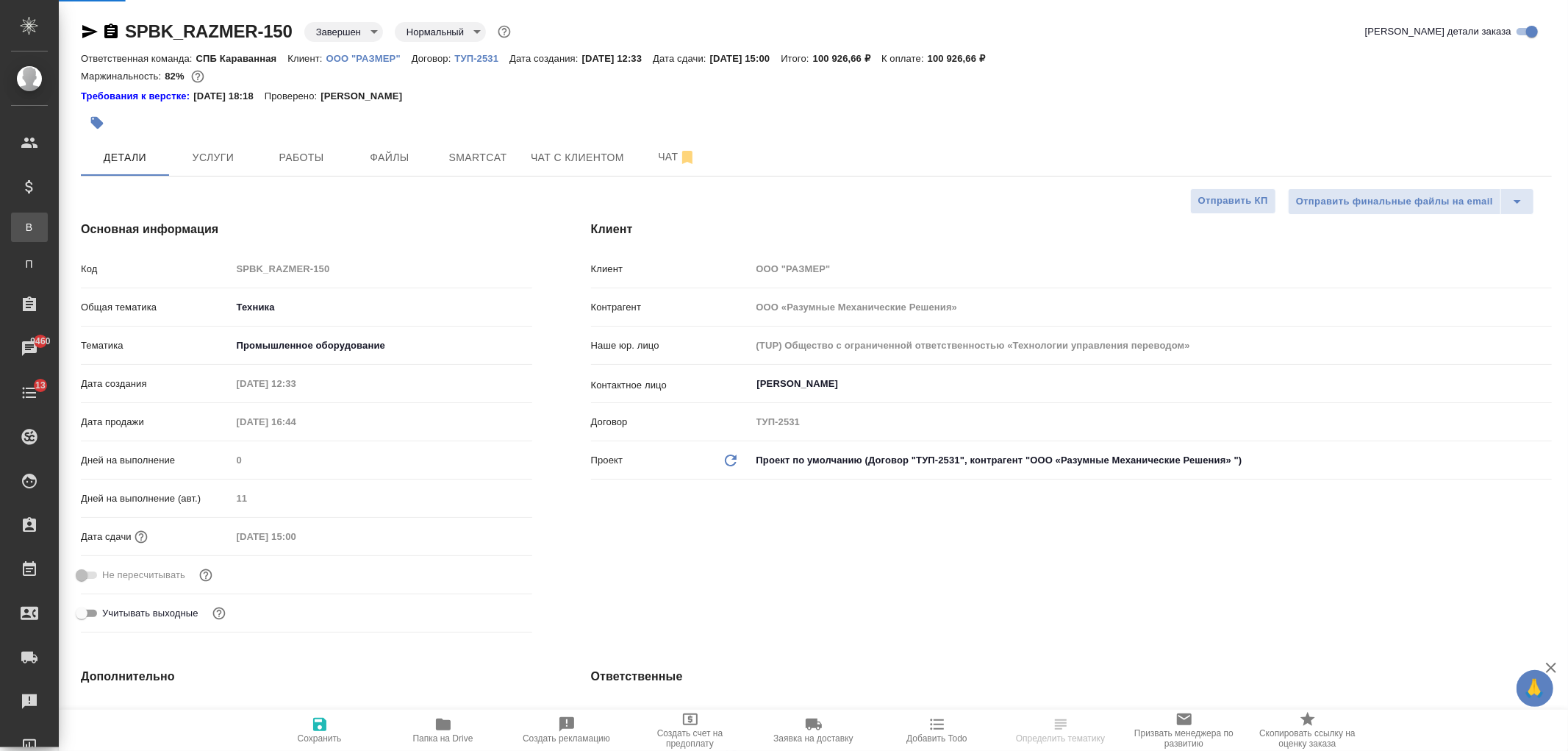
type textarea "x"
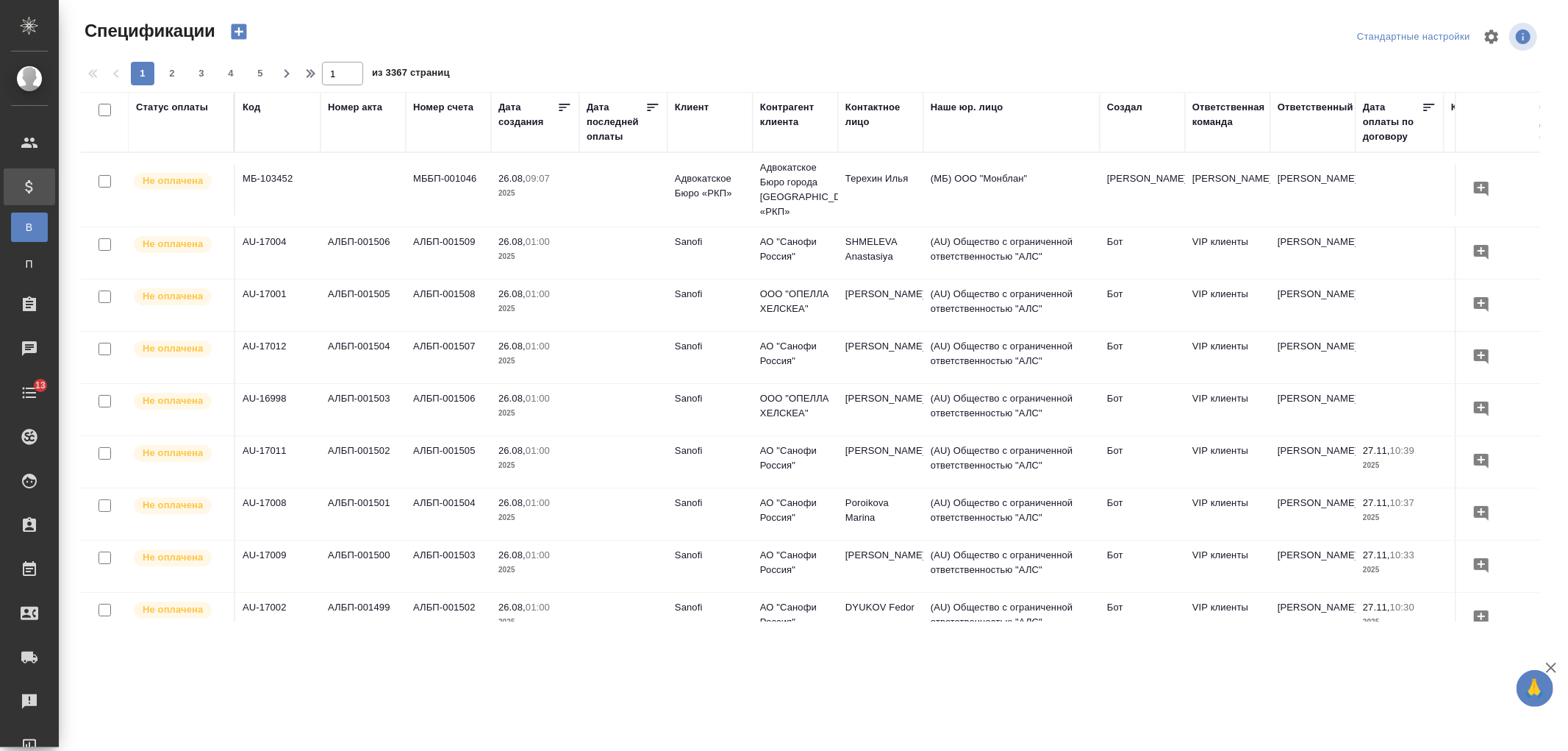
click at [236, 27] on icon "button" at bounding box center [239, 31] width 15 height 15
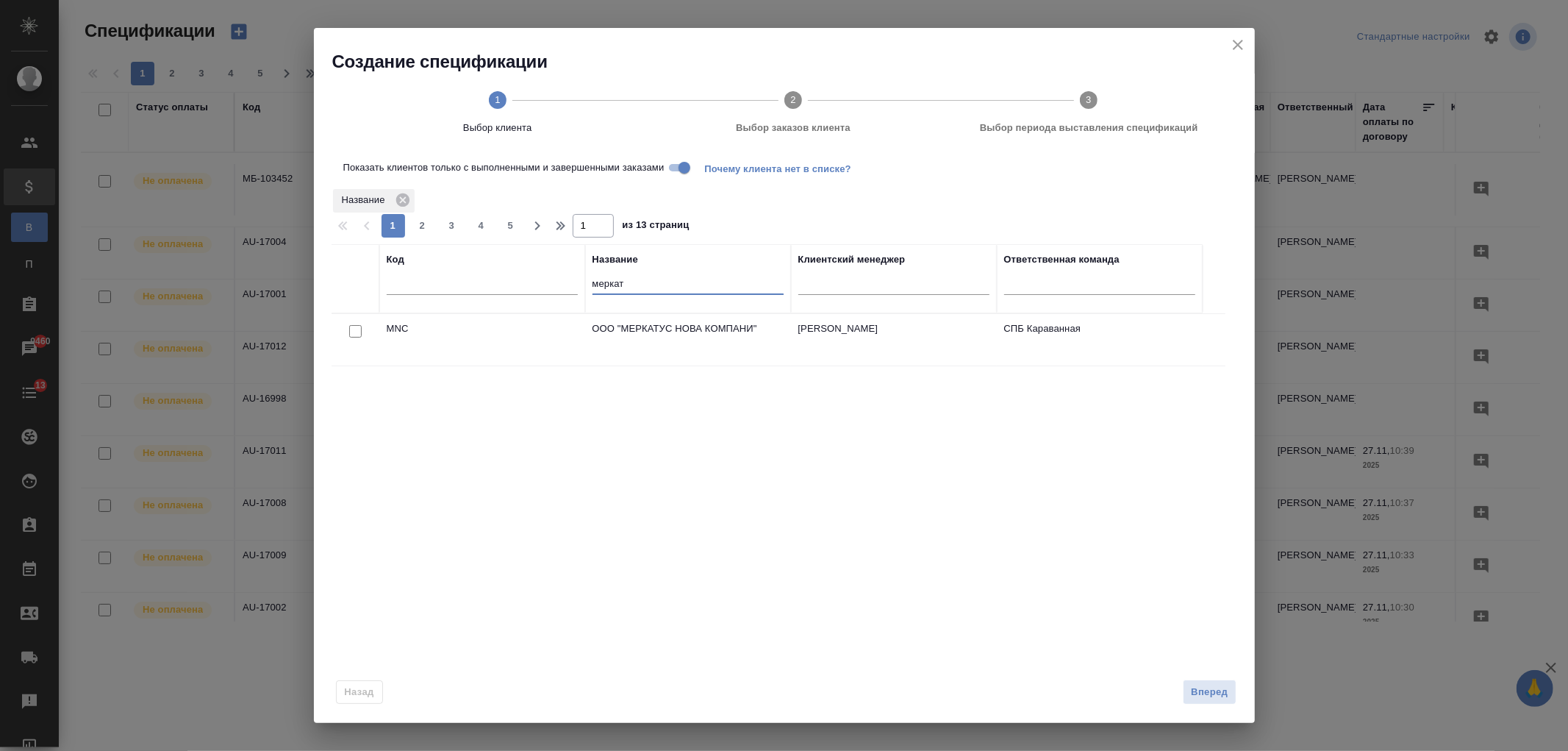
drag, startPoint x: 648, startPoint y: 282, endPoint x: 460, endPoint y: 292, distance: 188.3
click at [460, 292] on tr "Код Название меркат Клиентский менеджер Ответственная команда" at bounding box center [766, 278] width 871 height 69
type input "h"
type input "размер"
click at [357, 333] on input "checkbox" at bounding box center [355, 330] width 12 height 12
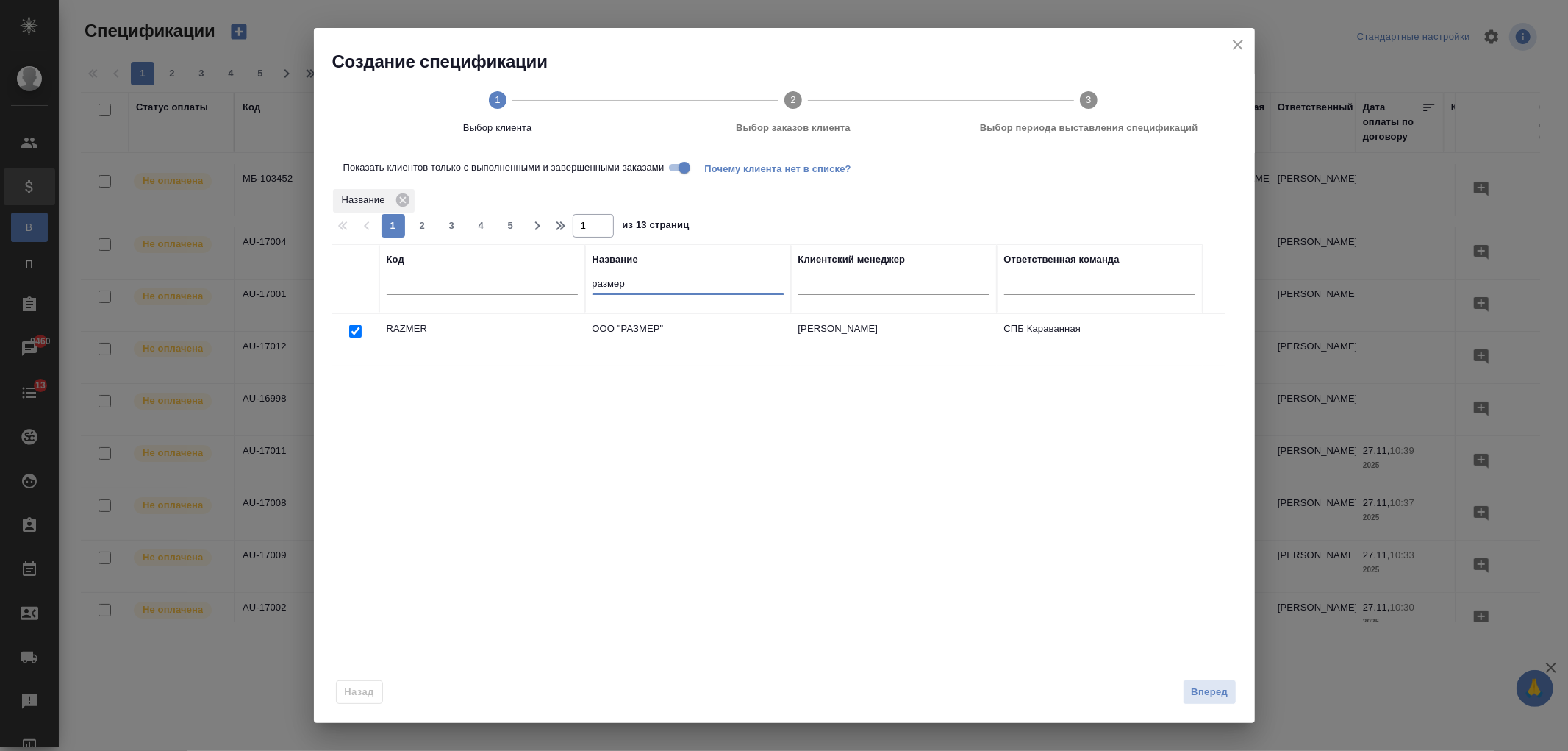
checkbox input "true"
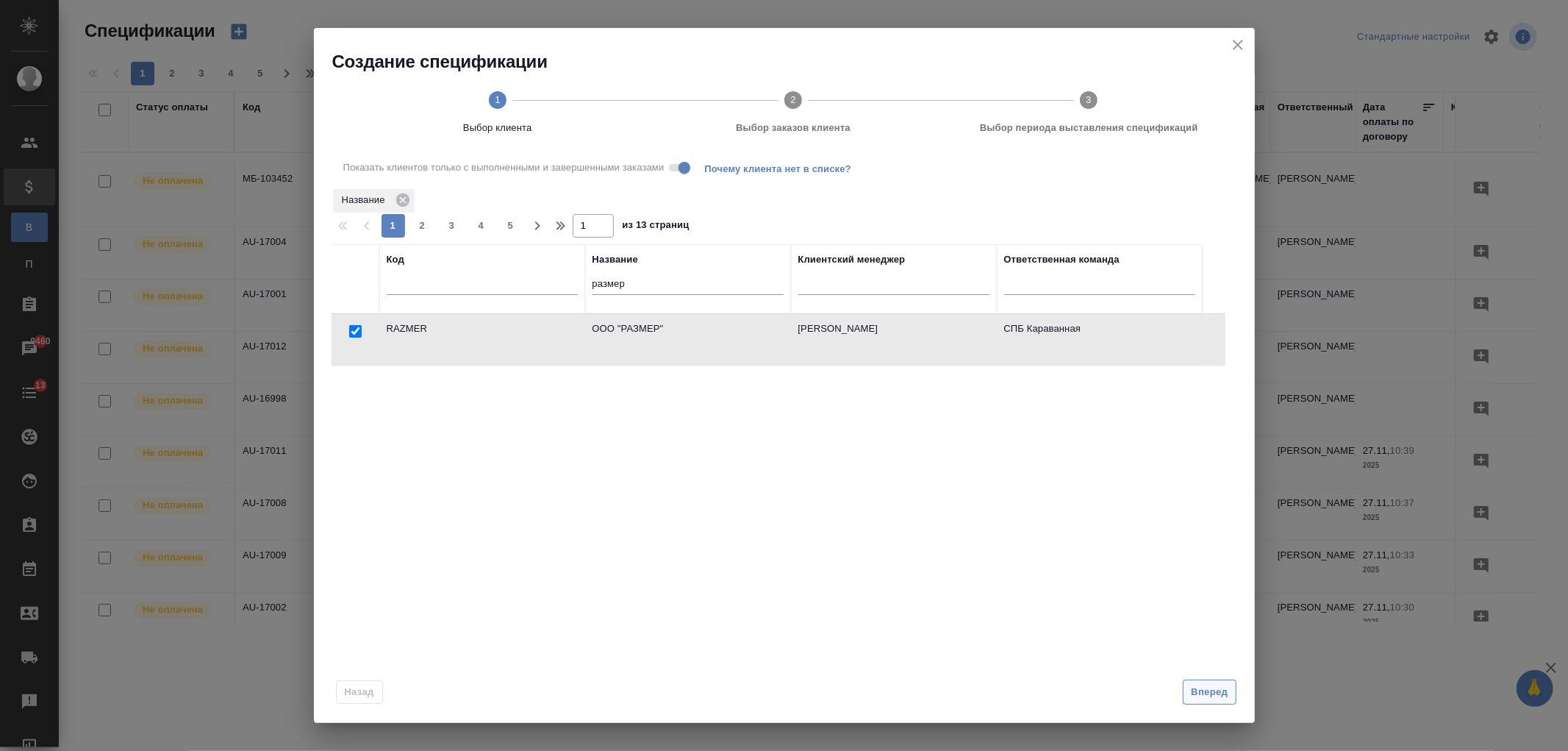
click at [1216, 692] on span "Вперед" at bounding box center [1208, 692] width 37 height 17
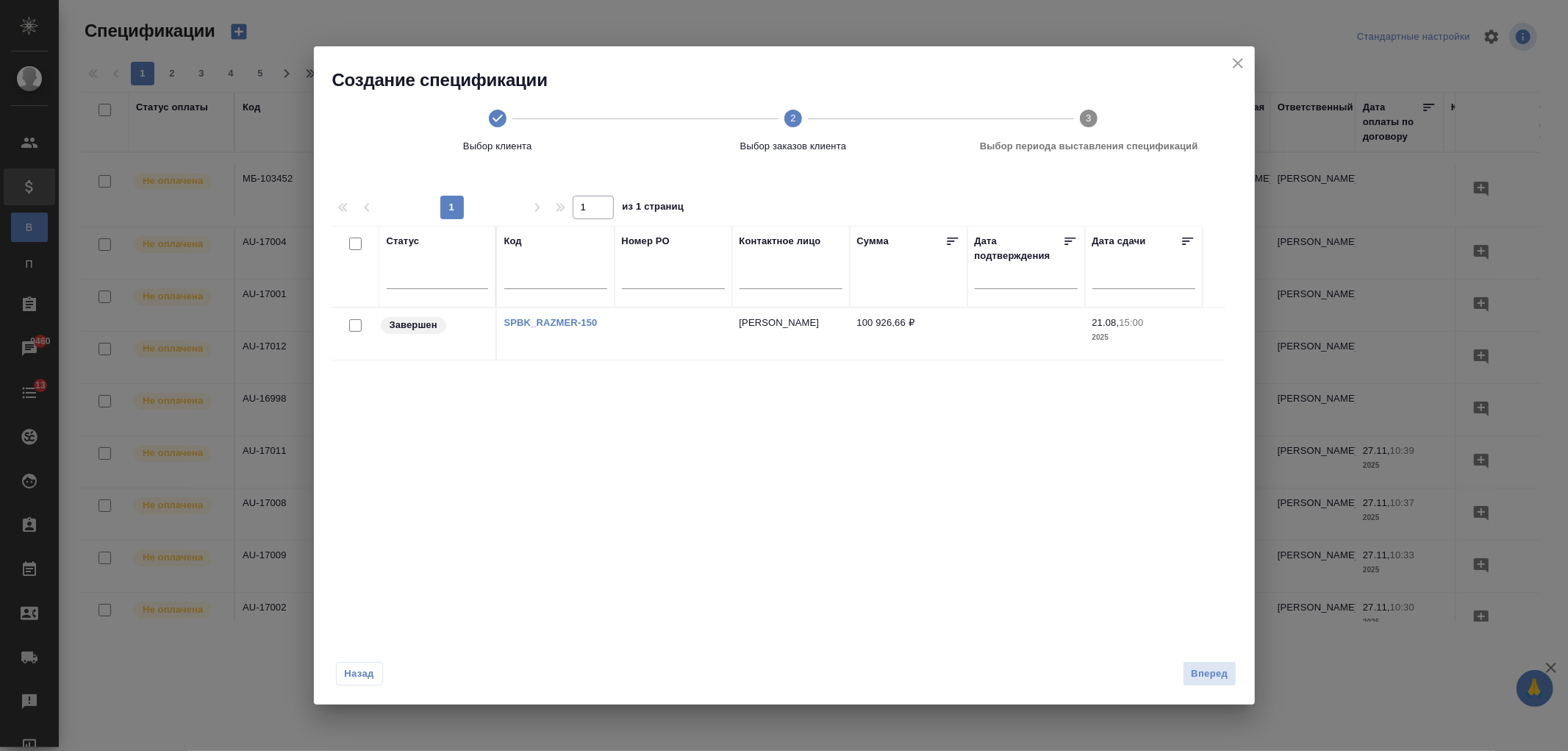
click at [355, 321] on input "checkbox" at bounding box center [355, 325] width 12 height 12
checkbox input "true"
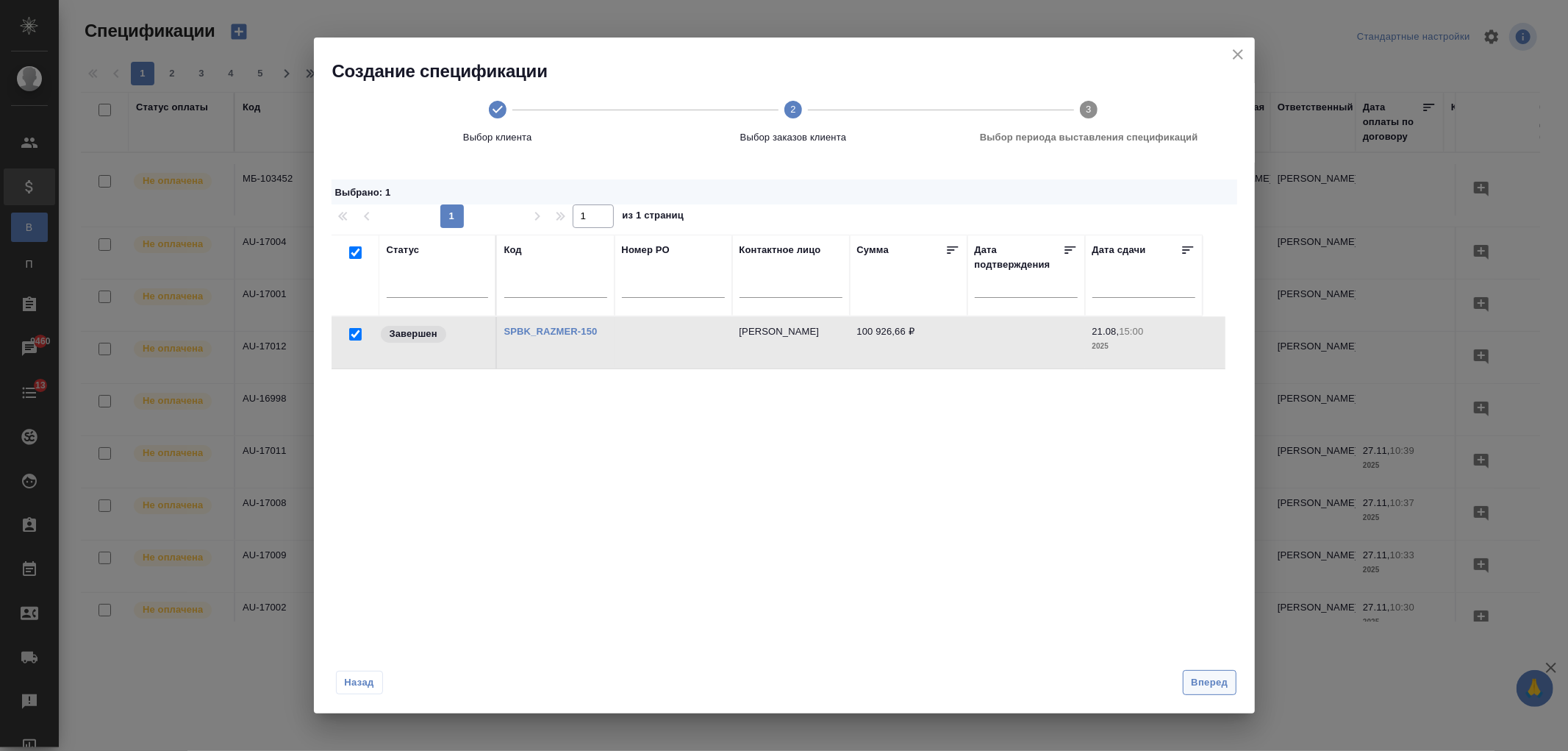
click at [1213, 683] on span "Вперед" at bounding box center [1208, 682] width 37 height 17
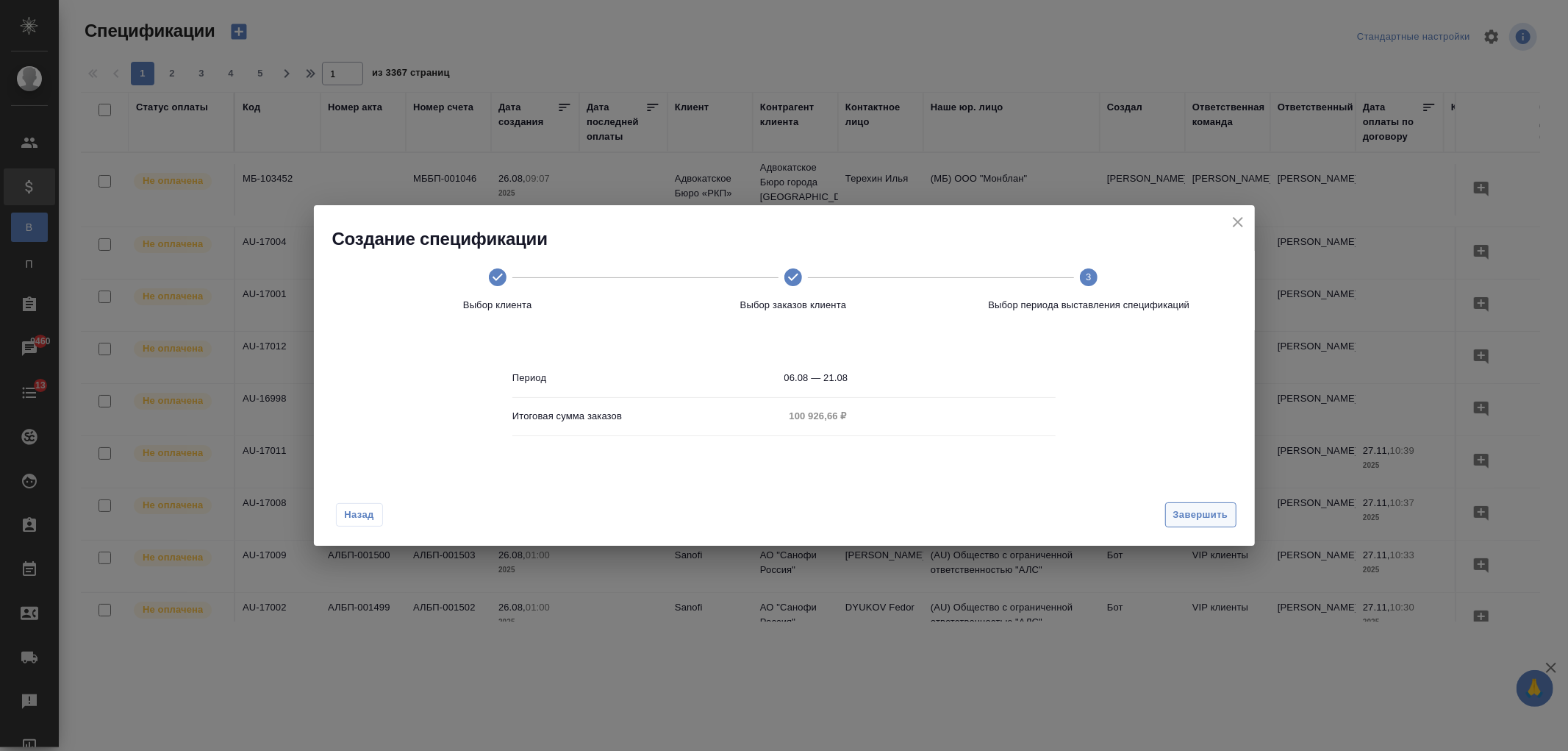
click at [1211, 520] on span "Завершить" at bounding box center [1201, 515] width 55 height 17
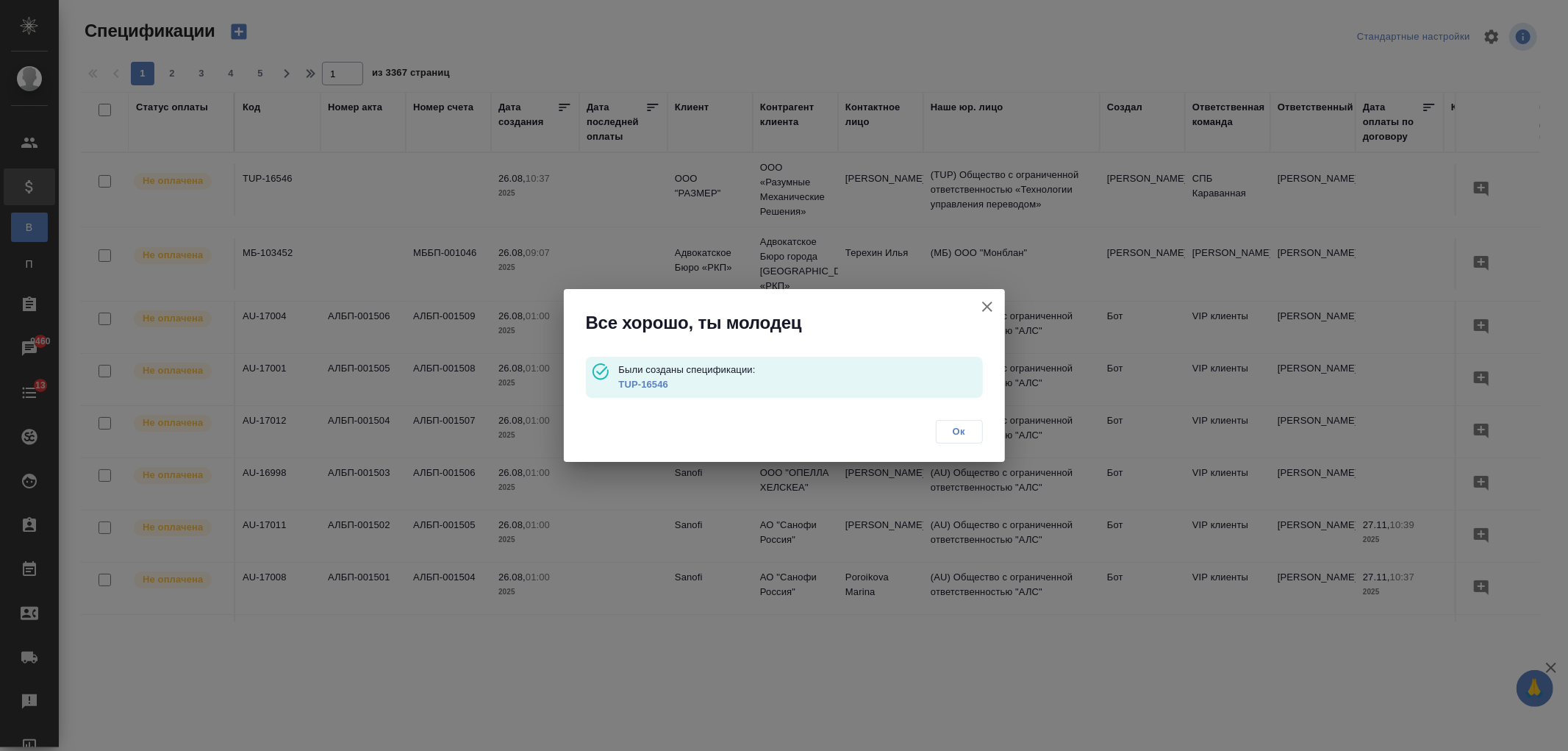
click at [657, 385] on link "TUP-16546" at bounding box center [643, 385] width 50 height 11
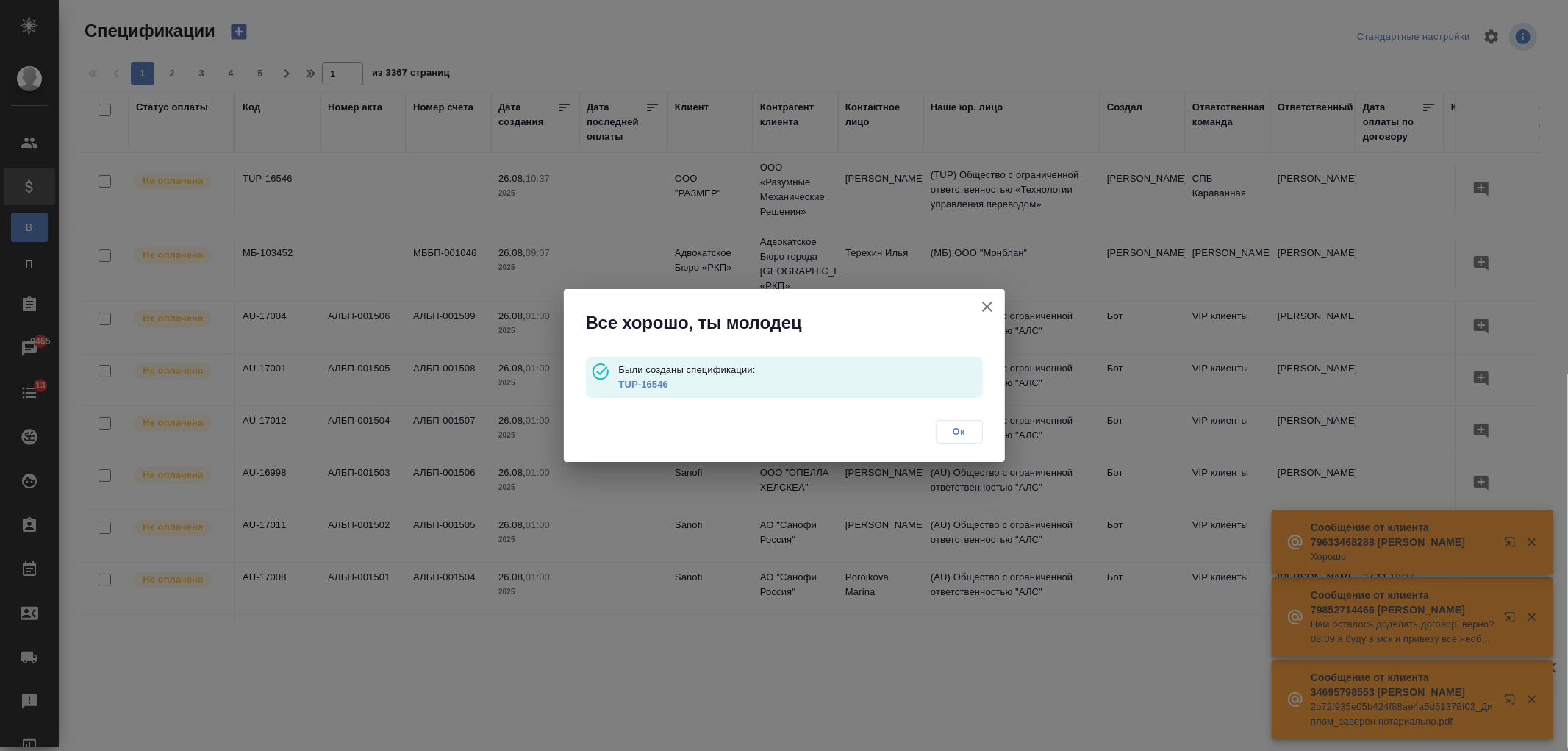
click at [988, 317] on button "button" at bounding box center [987, 306] width 35 height 35
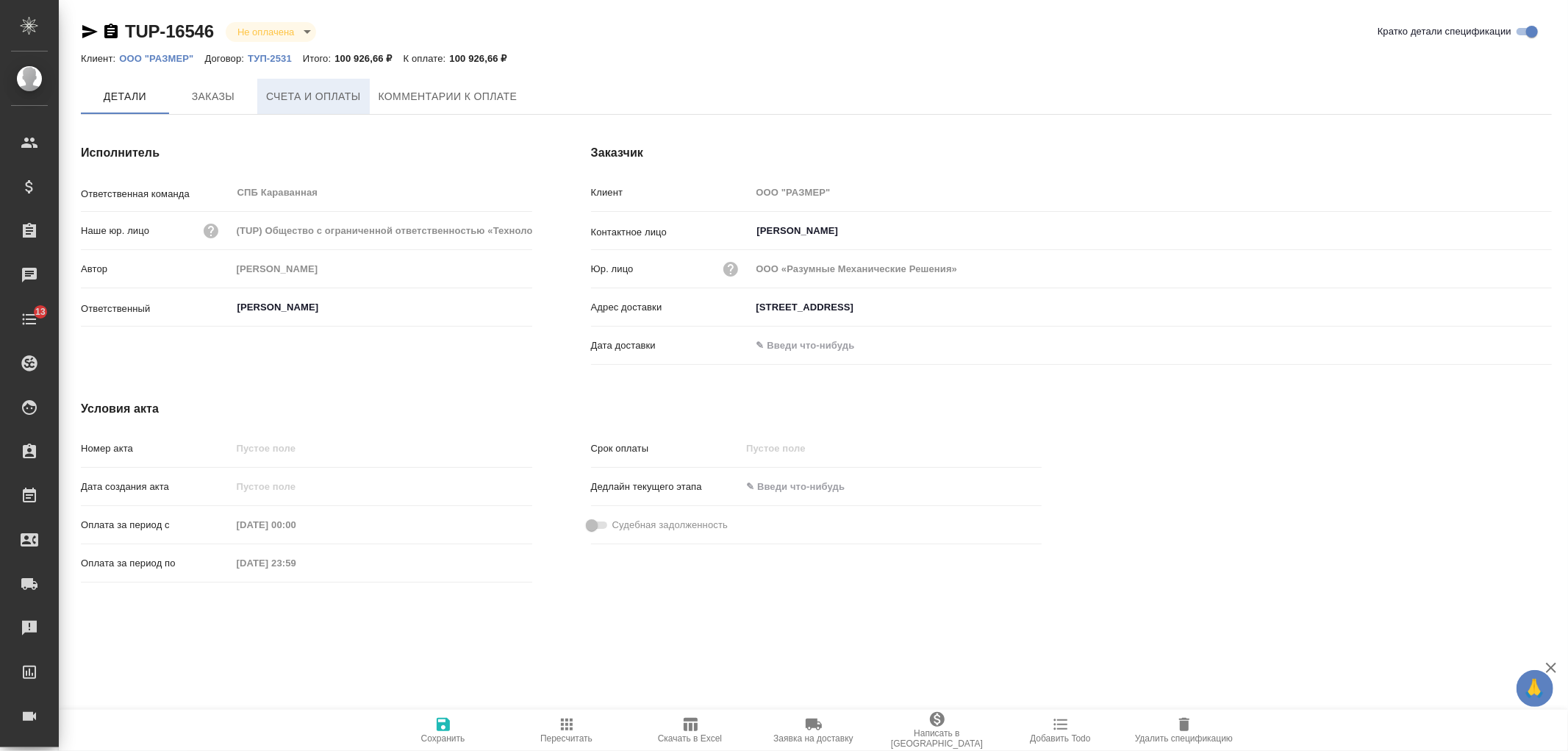
click at [334, 95] on span "Счета и оплаты" at bounding box center [314, 96] width 95 height 18
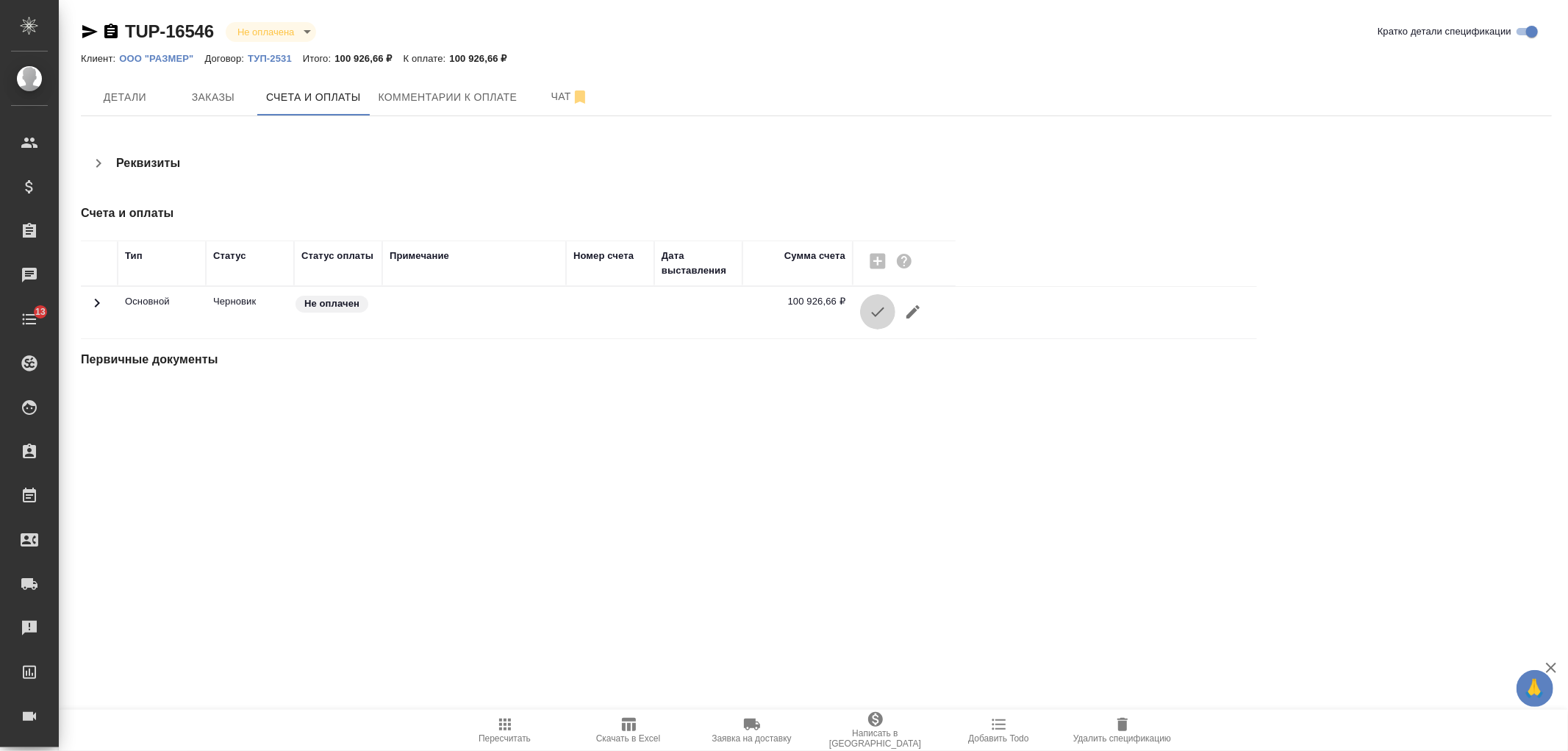
click at [877, 312] on icon "button" at bounding box center [877, 311] width 18 height 18
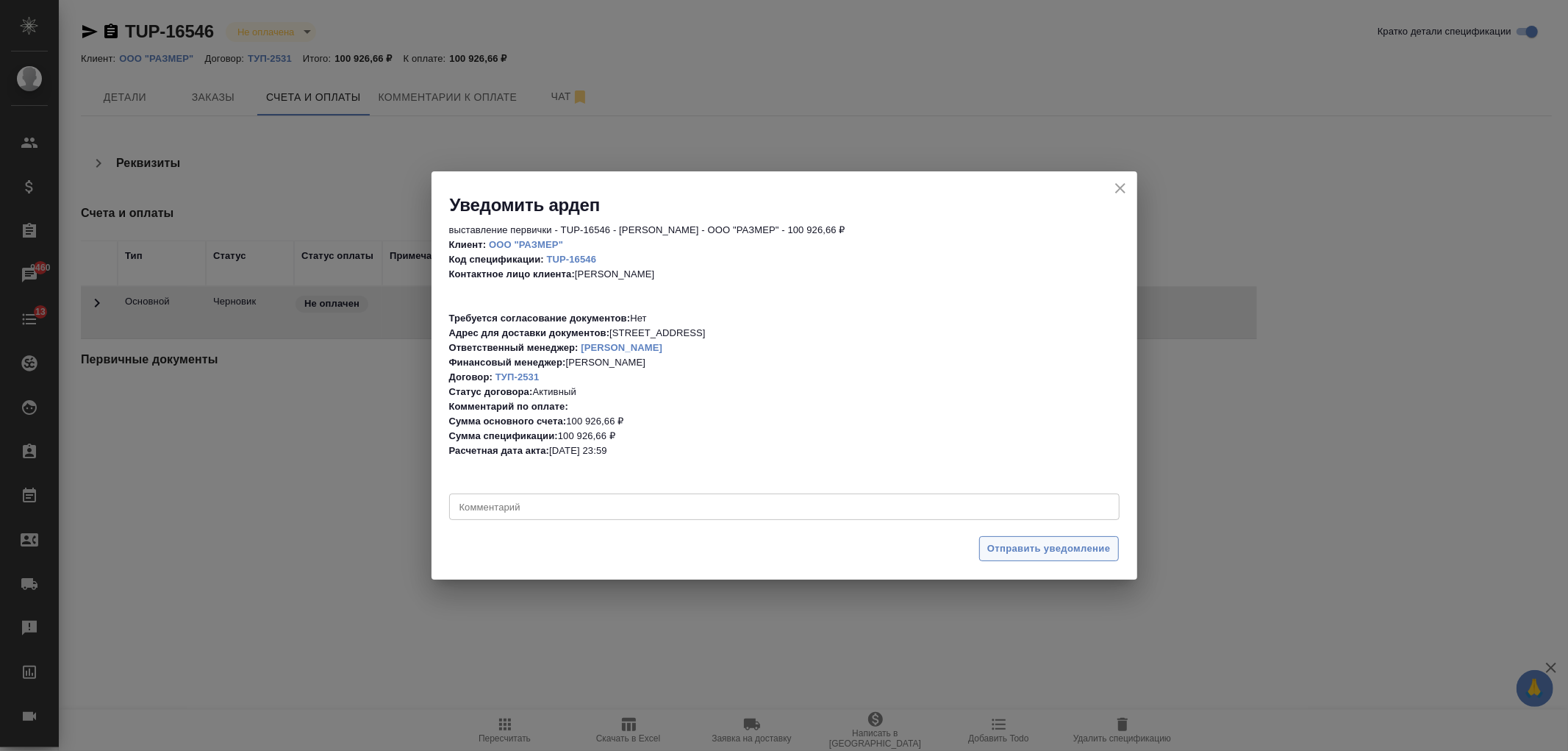
click at [1052, 550] on span "Отправить уведомление" at bounding box center [1049, 549] width 124 height 17
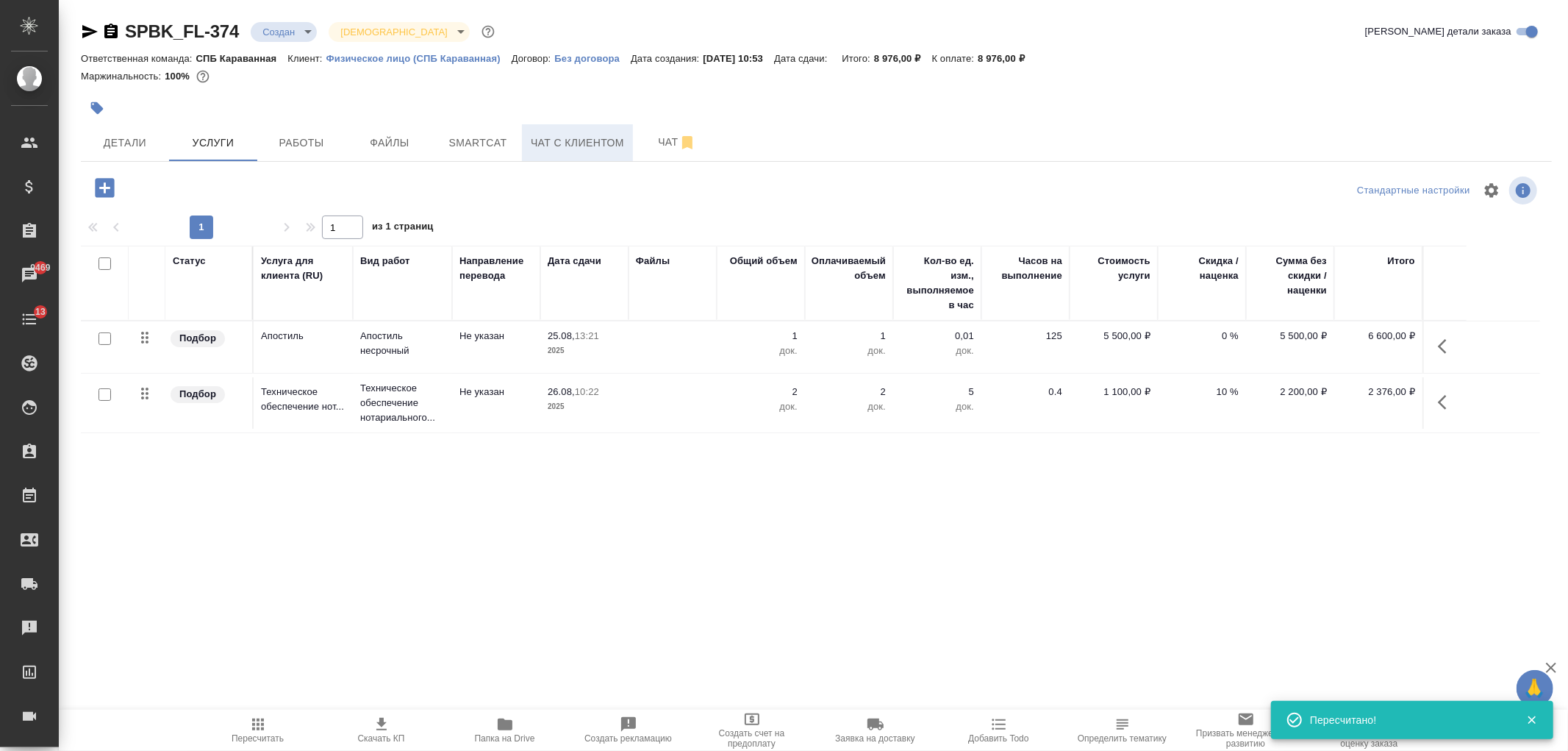
click at [575, 150] on span "Чат с клиентом" at bounding box center [578, 143] width 93 height 18
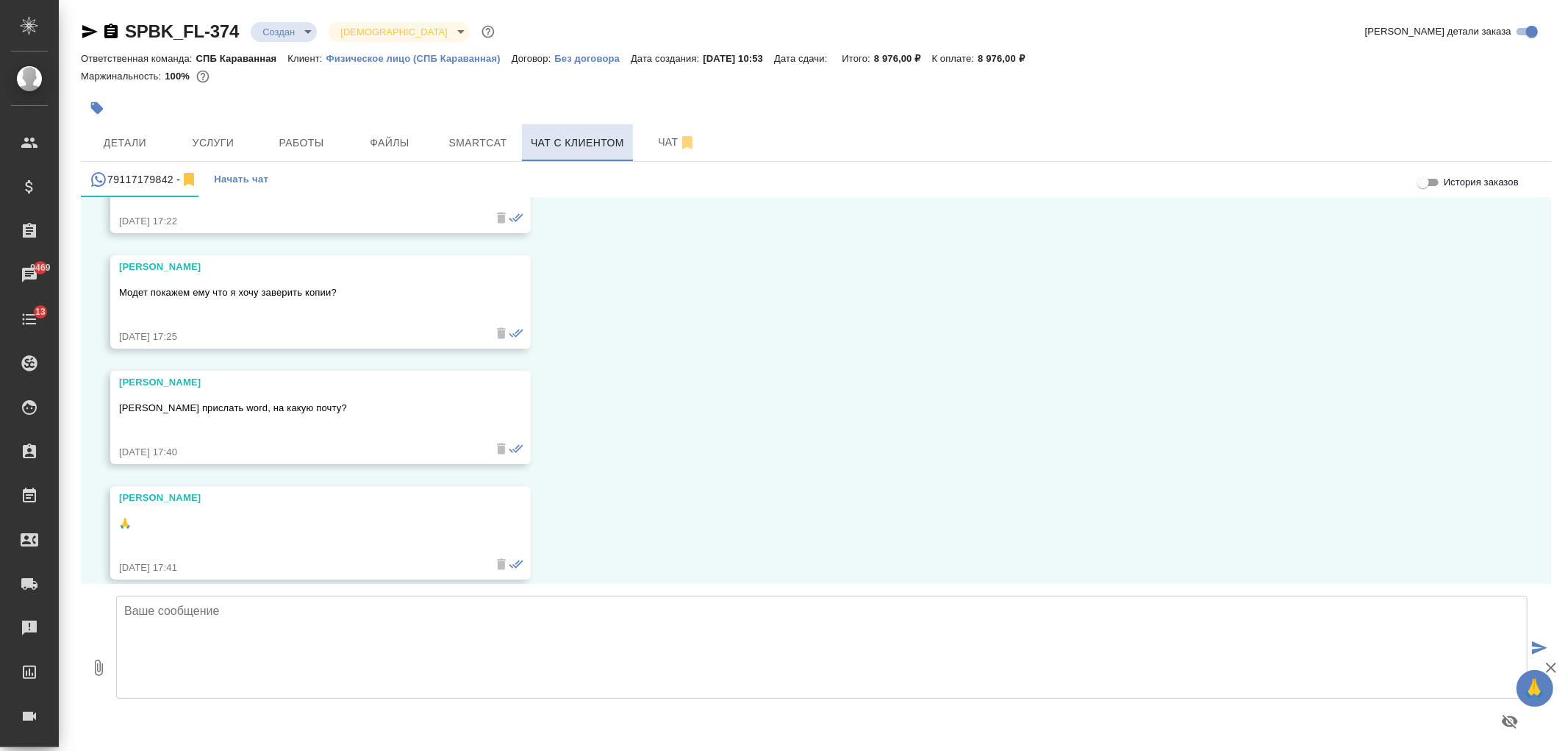
scroll to position [5270, 0]
click at [213, 142] on span "Услуги" at bounding box center [213, 143] width 70 height 18
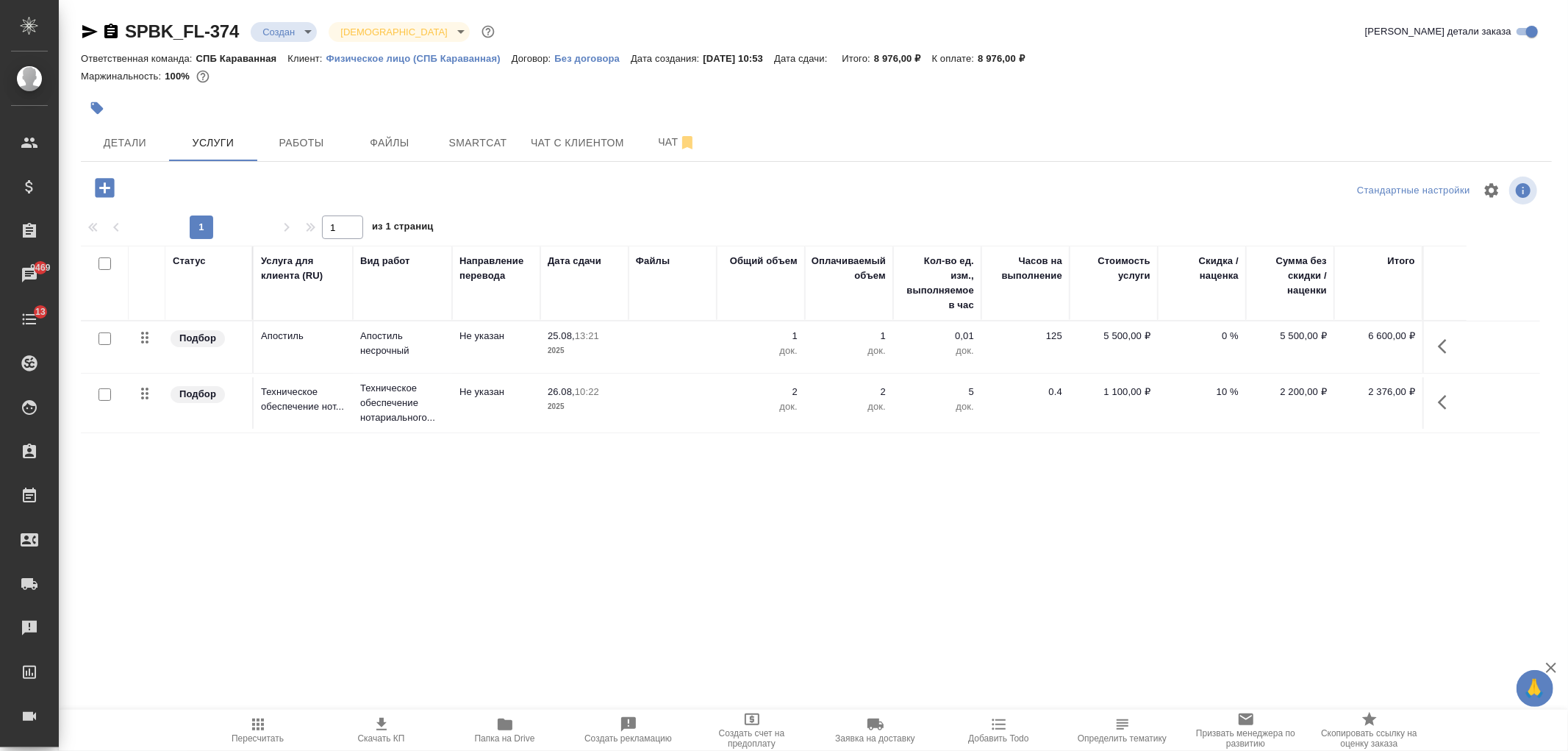
click at [365, 726] on span "Скачать КП" at bounding box center [381, 729] width 106 height 28
click at [582, 152] on button "Чат с клиентом" at bounding box center [577, 143] width 111 height 37
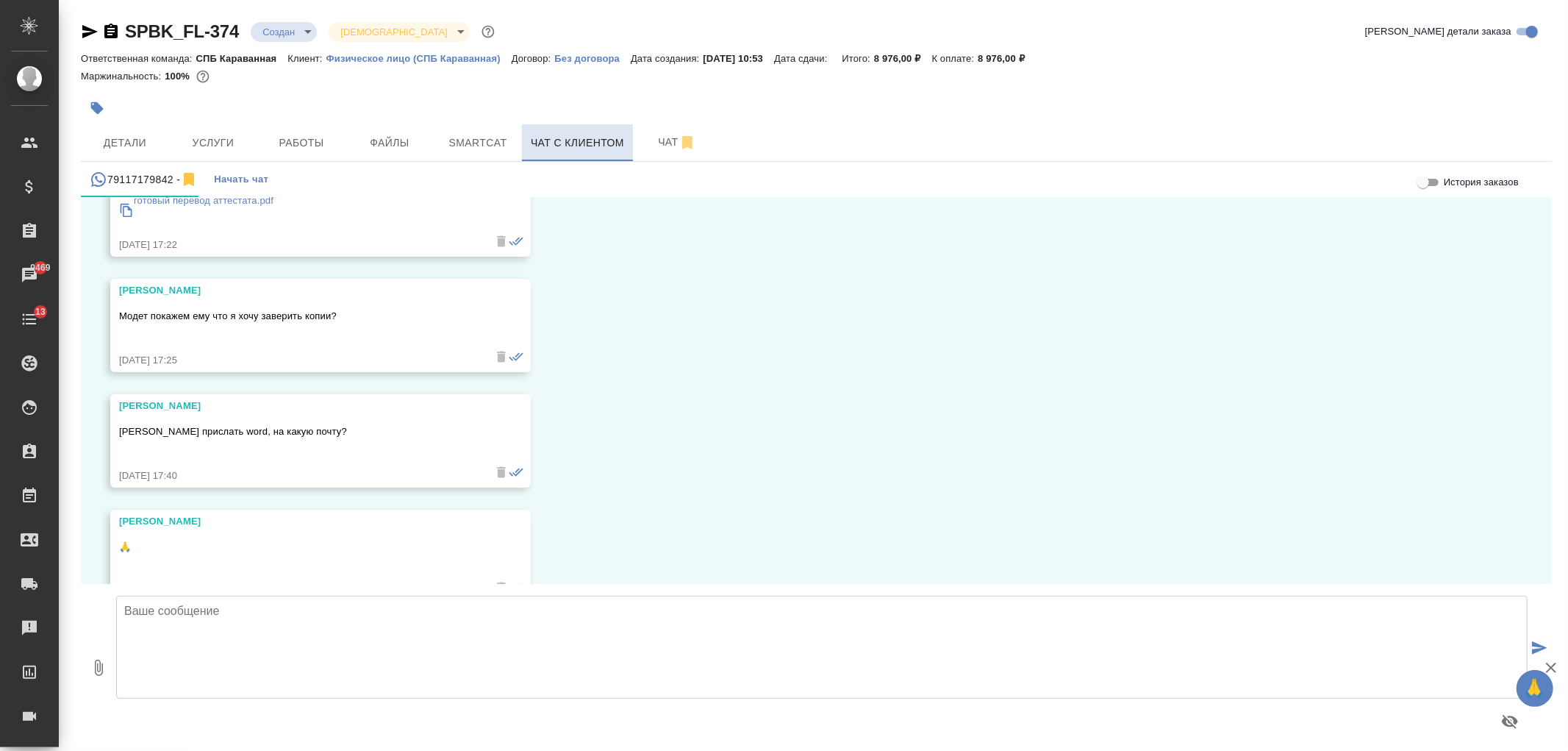
scroll to position [5270, 0]
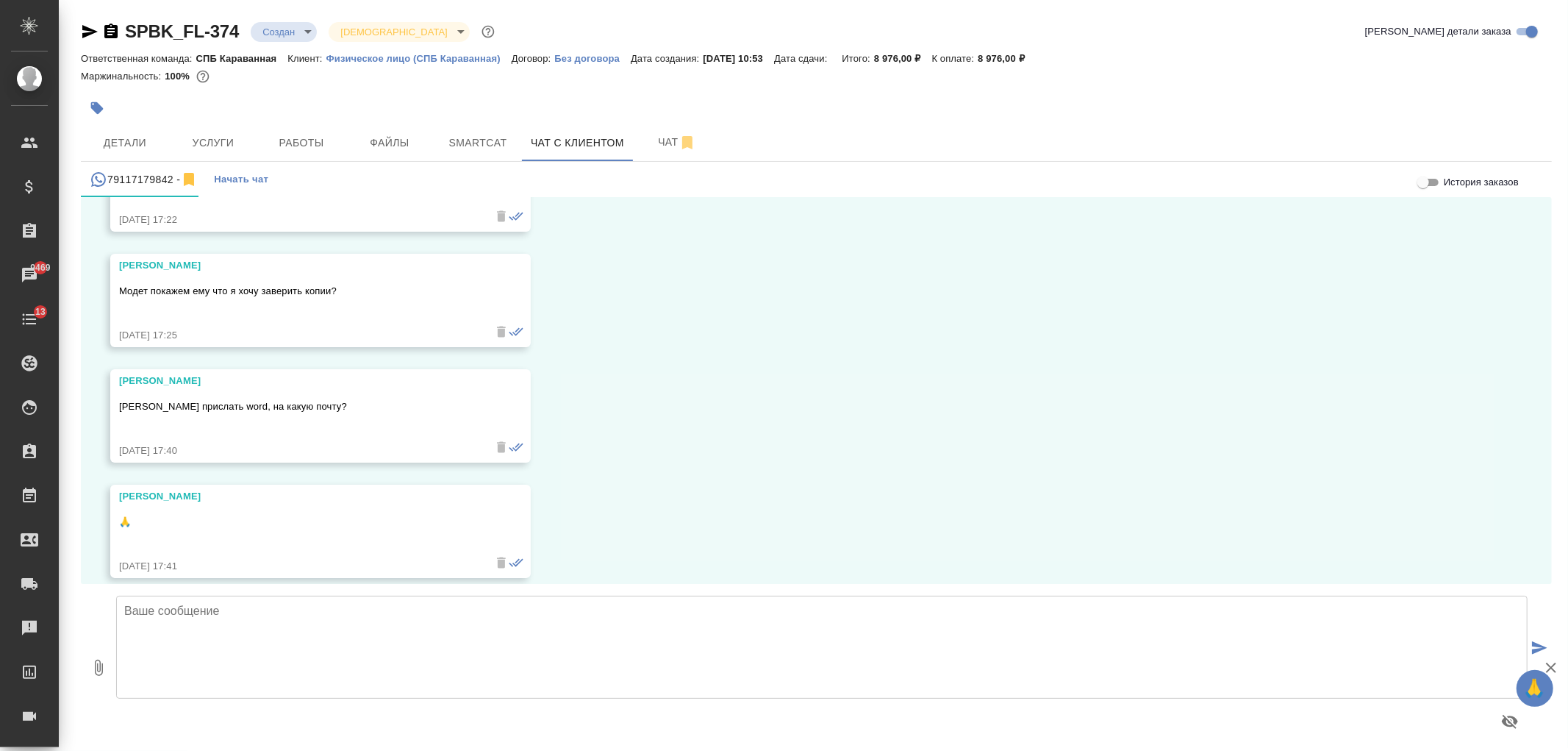
click at [483, 625] on textarea at bounding box center [821, 647] width 1411 height 103
